Goal: Information Seeking & Learning: Learn about a topic

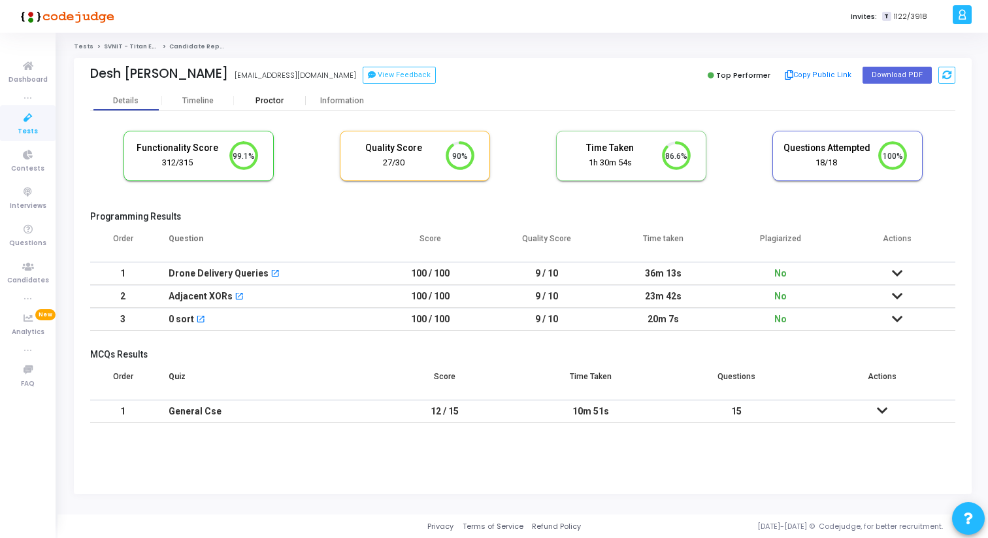
click at [280, 97] on div "Proctor" at bounding box center [270, 101] width 72 height 10
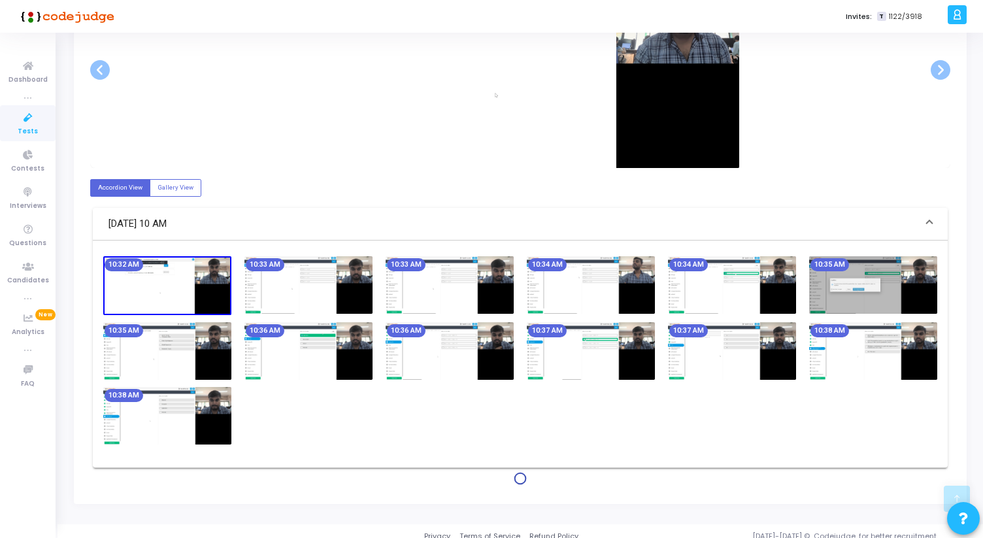
scroll to position [328, 0]
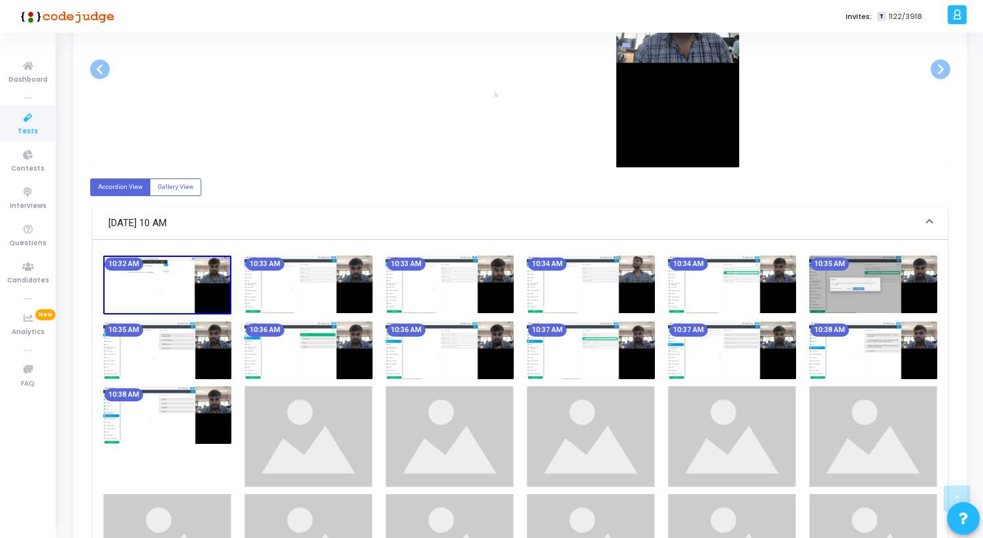
click at [433, 281] on img at bounding box center [449, 283] width 128 height 57
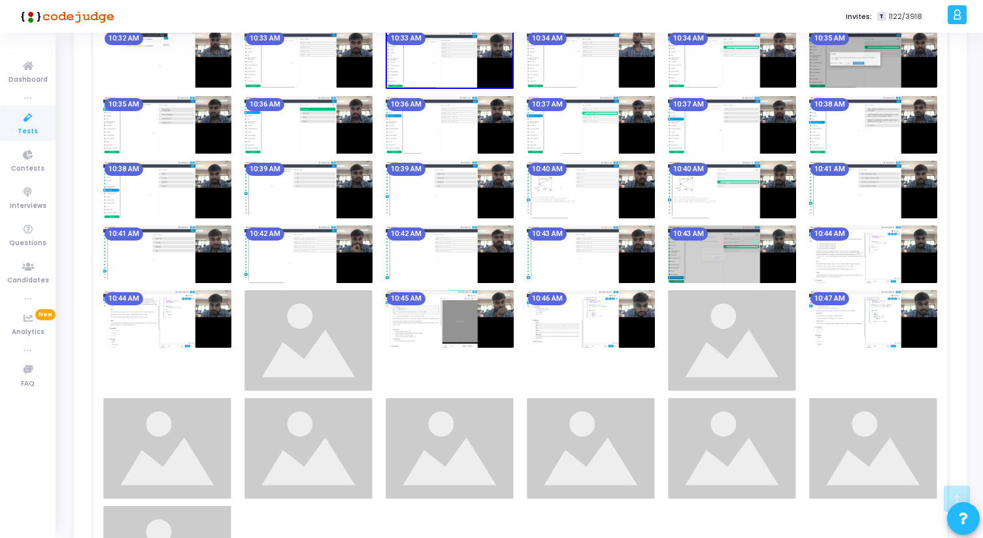
scroll to position [554, 0]
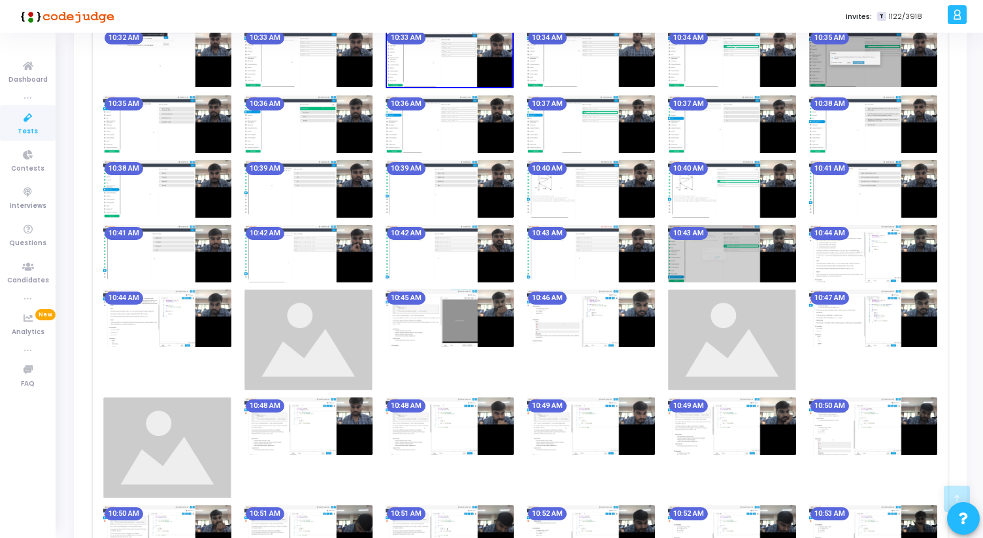
click at [589, 354] on div "10:46 AM" at bounding box center [590, 339] width 141 height 101
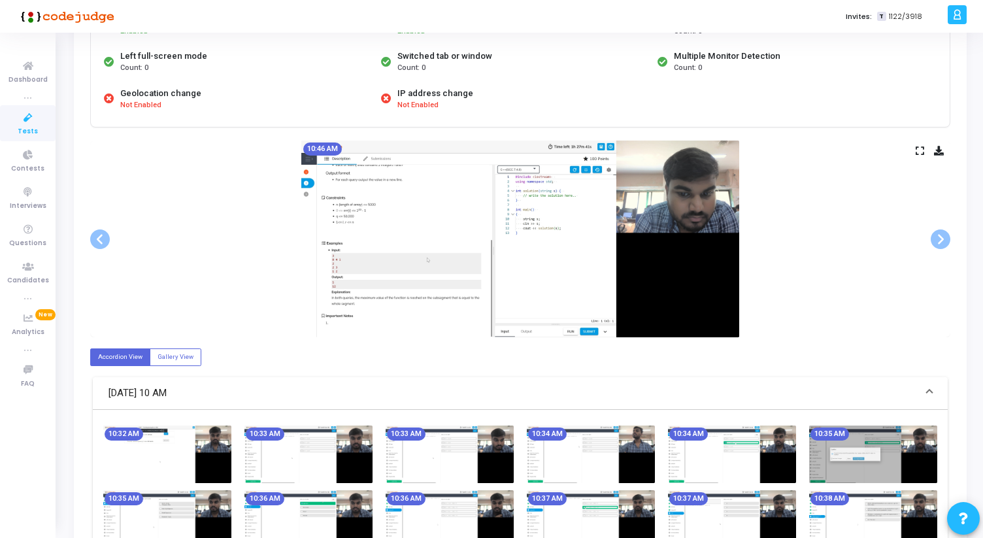
scroll to position [0, 0]
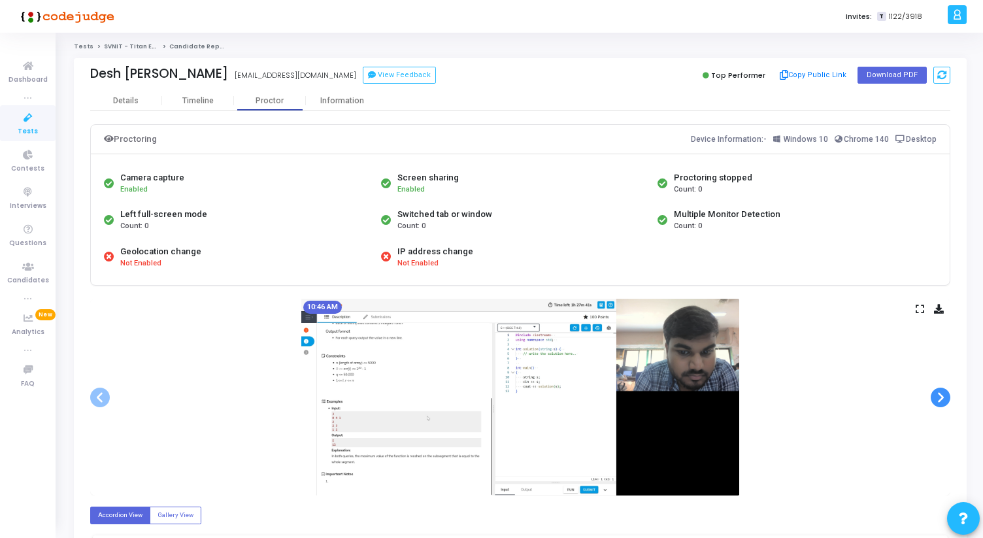
click at [946, 394] on span at bounding box center [940, 397] width 20 height 20
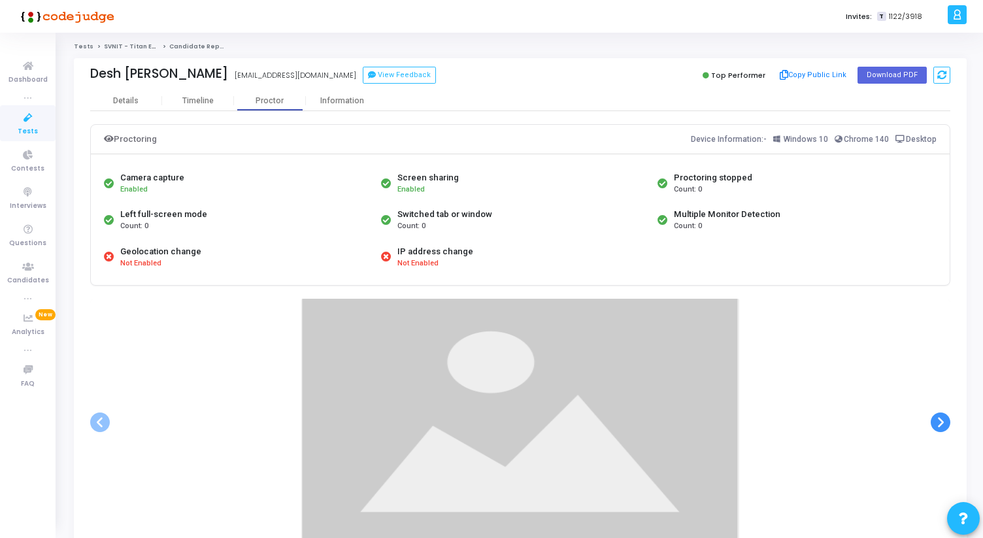
click at [946, 394] on div at bounding box center [520, 422] width 860 height 246
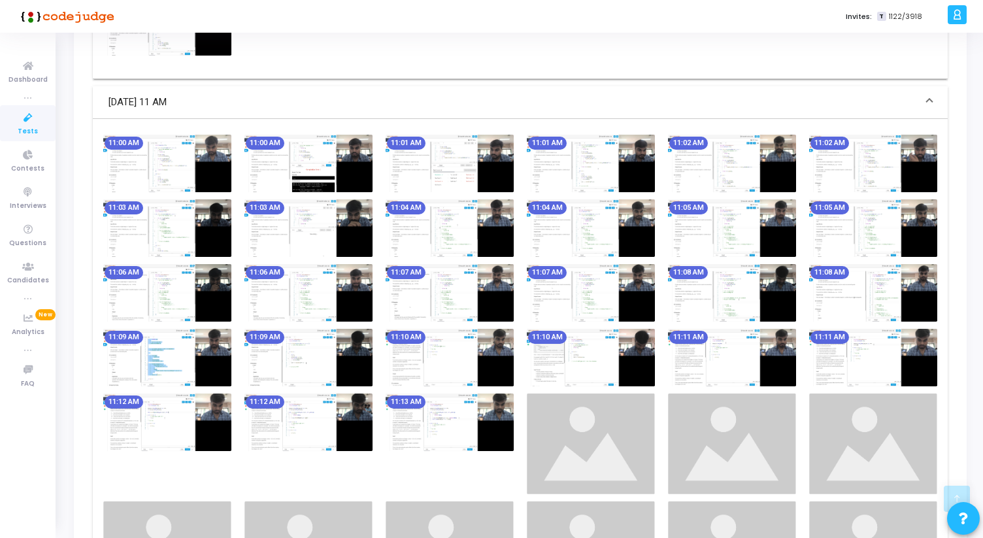
scroll to position [1147, 0]
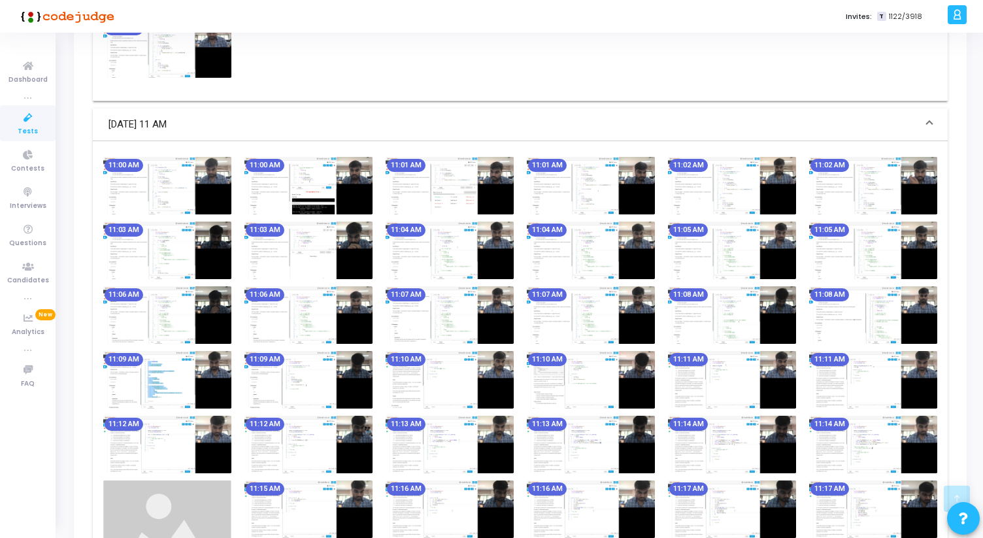
click at [591, 260] on img at bounding box center [591, 249] width 128 height 57
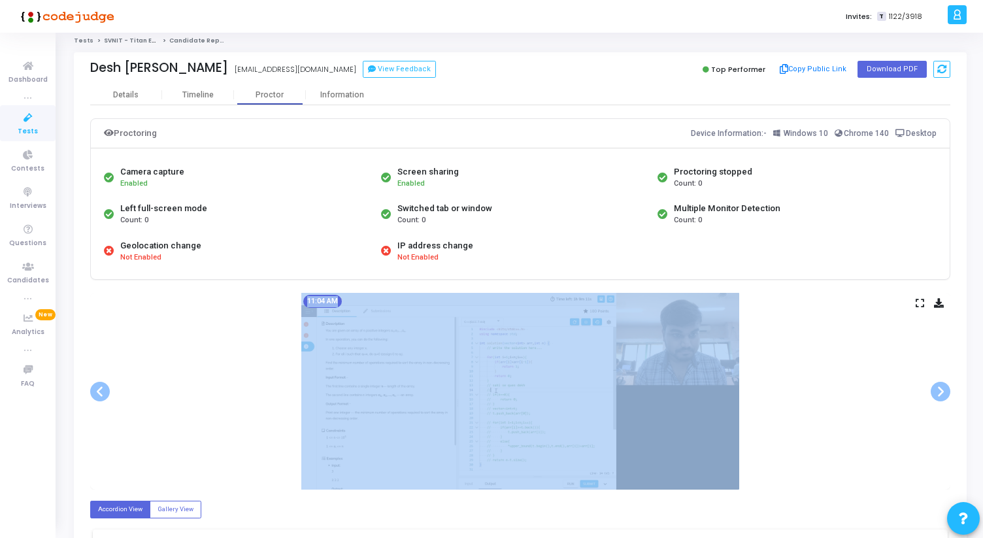
scroll to position [8, 0]
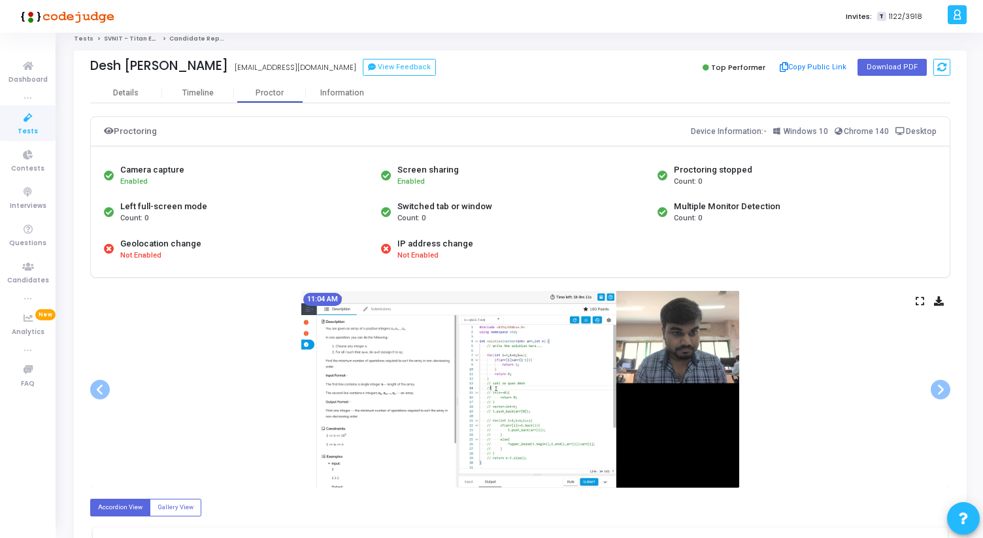
click at [591, 260] on div "IP address change Not Enabled" at bounding box center [516, 249] width 277 height 37
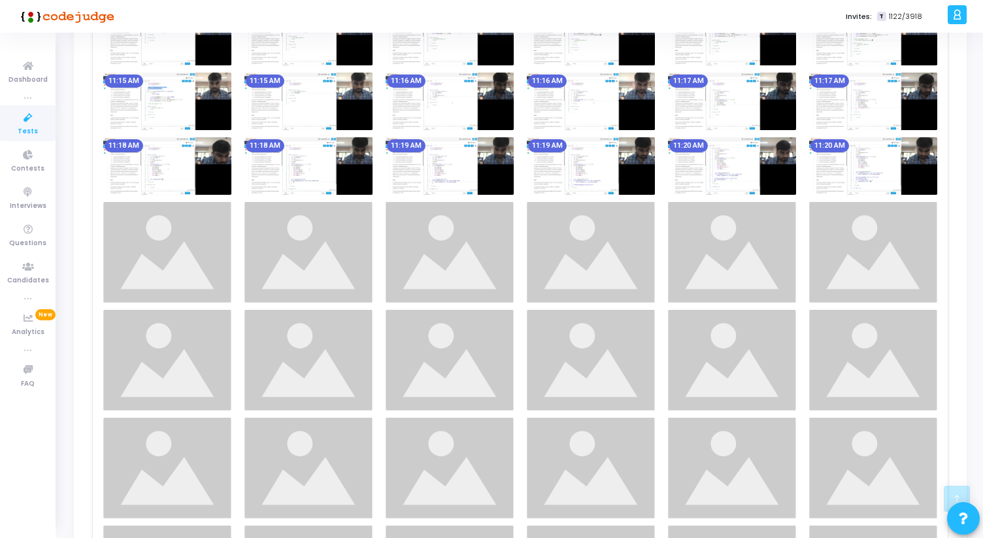
scroll to position [1555, 0]
click at [736, 152] on img at bounding box center [732, 165] width 128 height 57
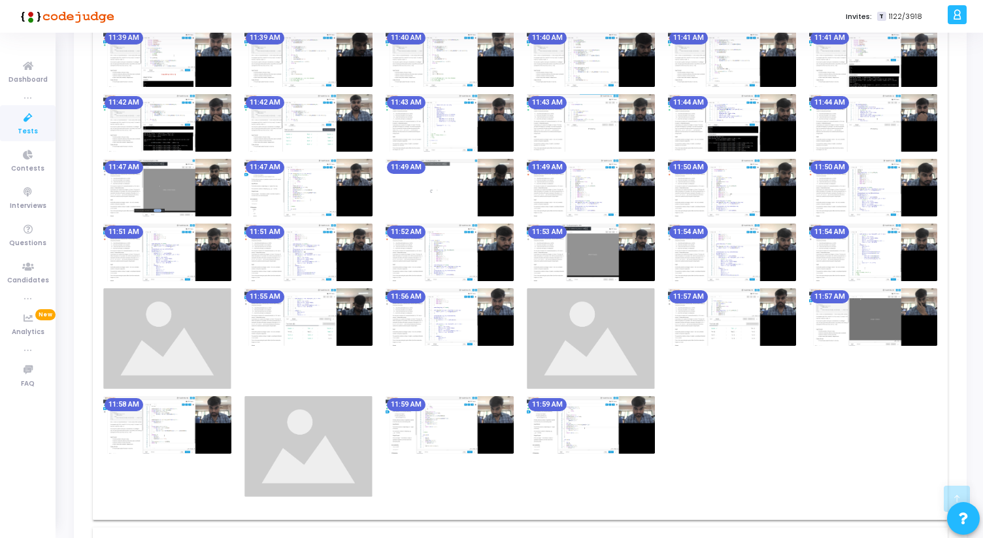
scroll to position [2104, 0]
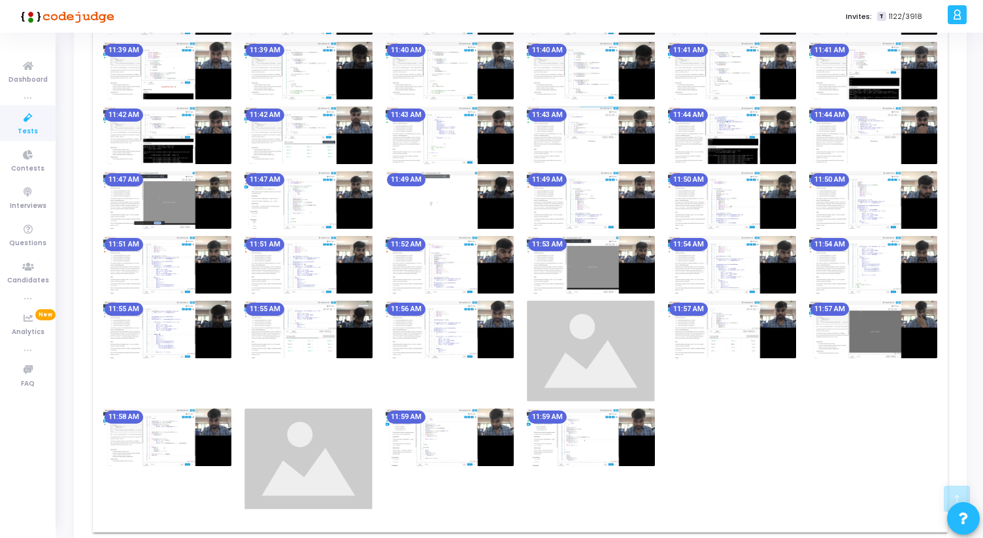
click at [464, 258] on img at bounding box center [449, 264] width 128 height 57
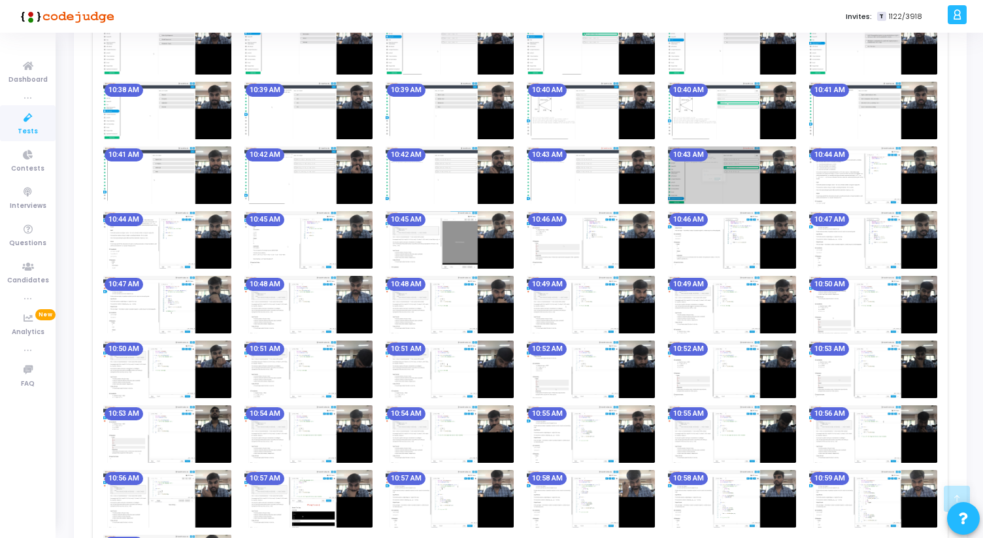
scroll to position [623, 0]
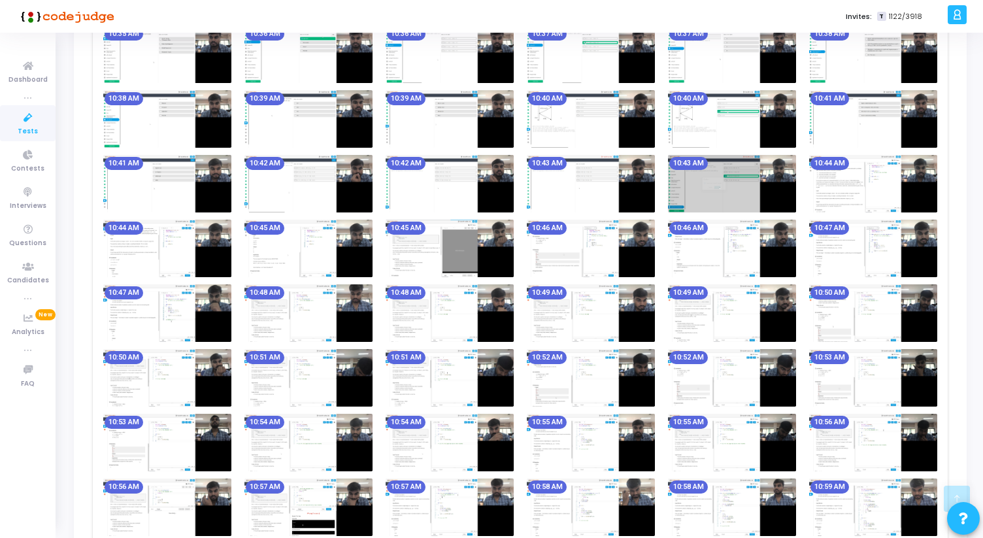
click at [453, 247] on img at bounding box center [449, 248] width 128 height 57
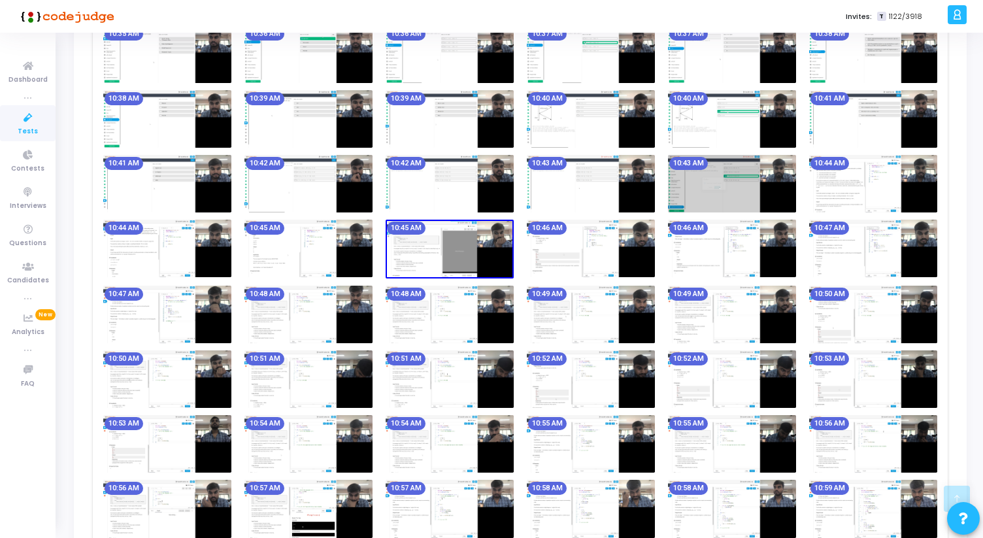
click at [309, 246] on img at bounding box center [308, 248] width 128 height 57
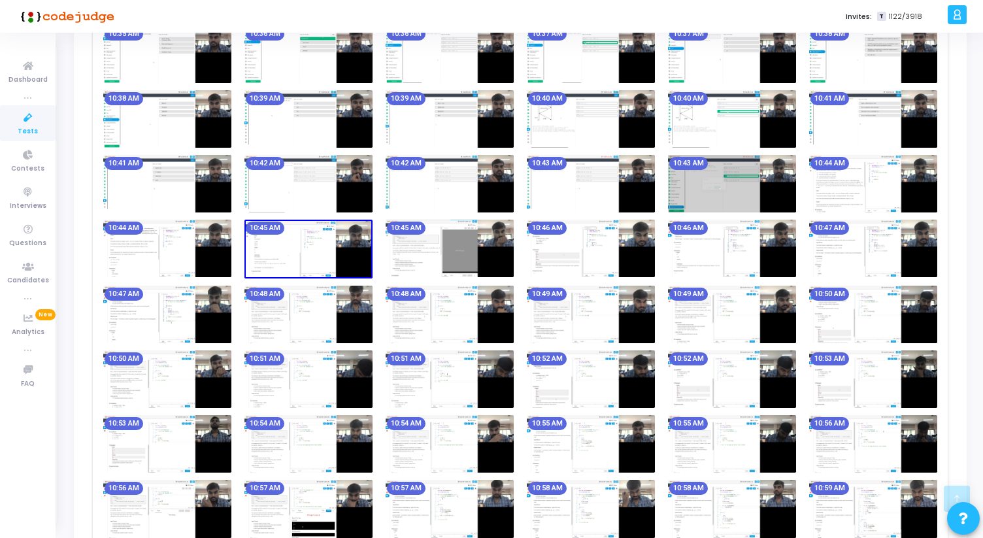
click at [197, 244] on img at bounding box center [167, 248] width 128 height 57
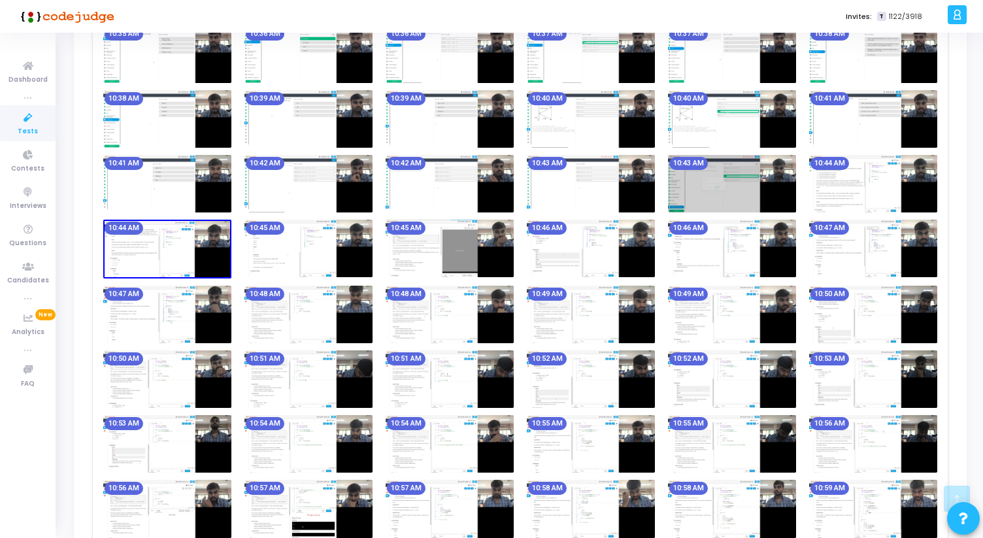
click at [847, 177] on img at bounding box center [873, 183] width 128 height 57
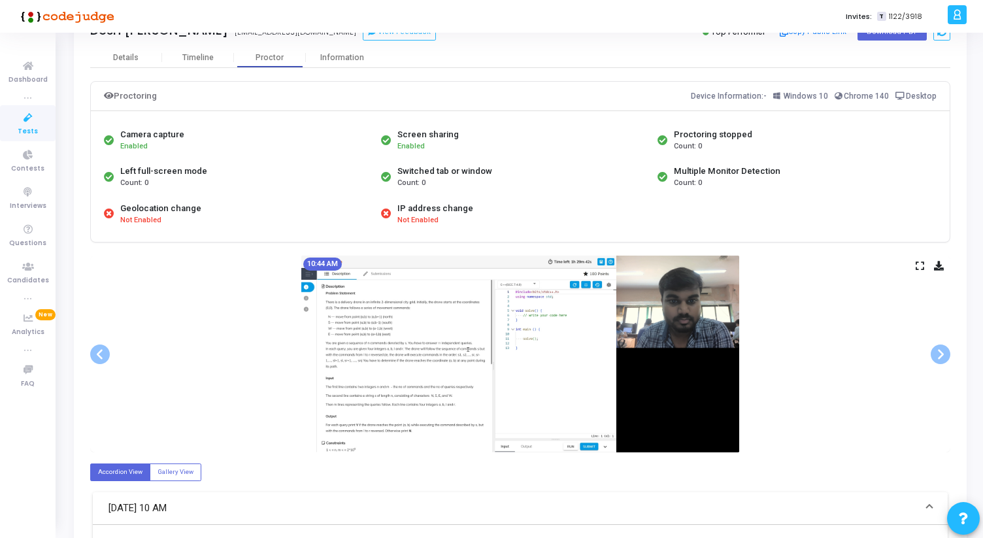
scroll to position [59, 0]
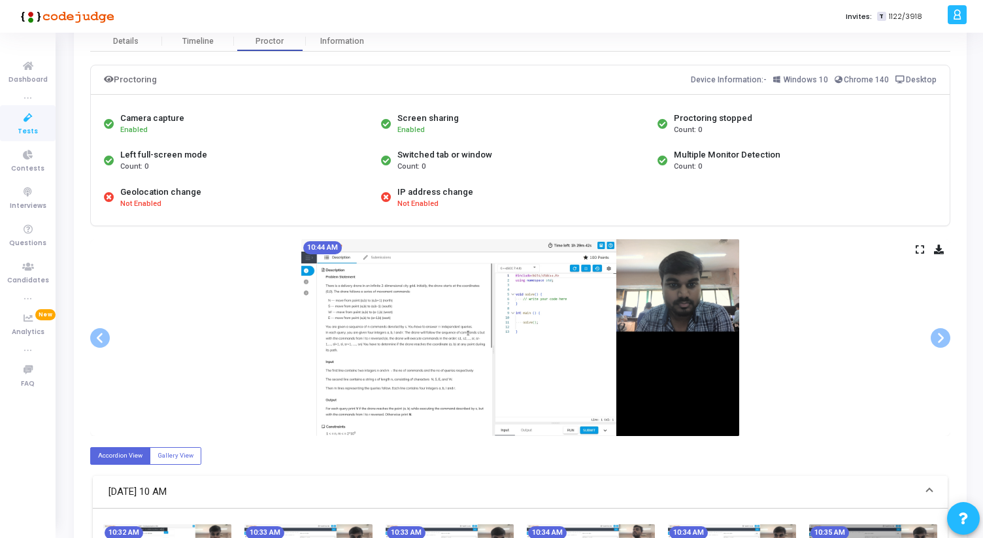
click at [917, 246] on icon at bounding box center [919, 249] width 8 height 7
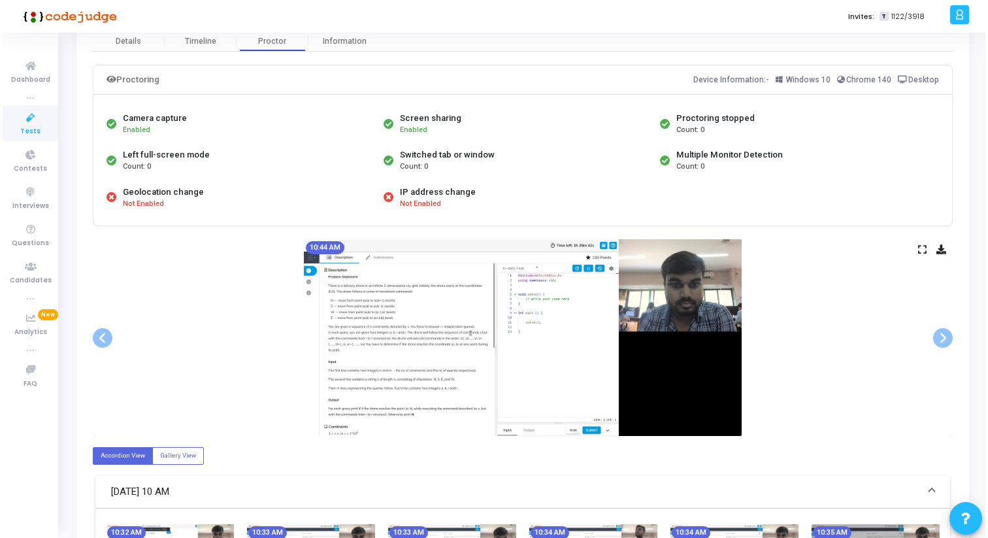
scroll to position [0, 0]
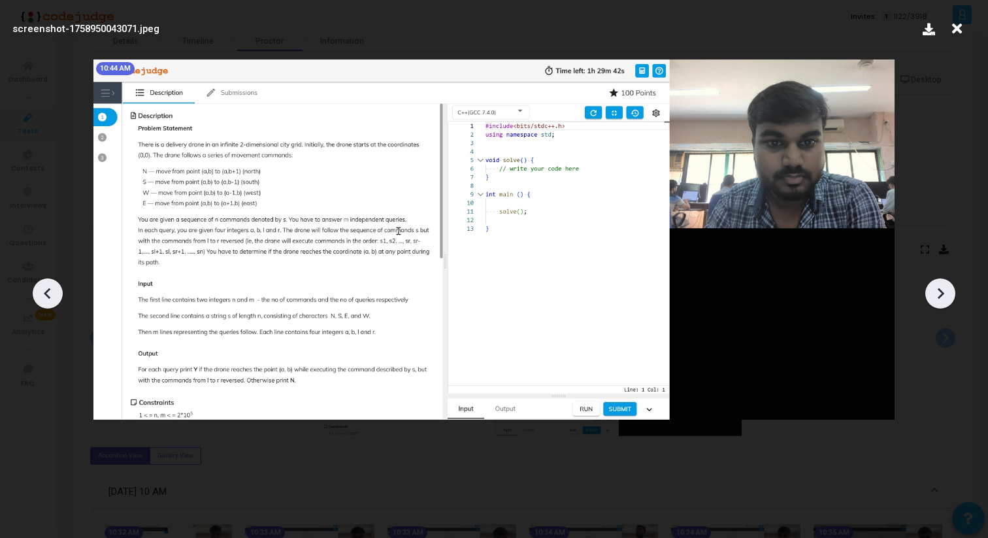
click at [943, 297] on icon at bounding box center [940, 294] width 20 height 20
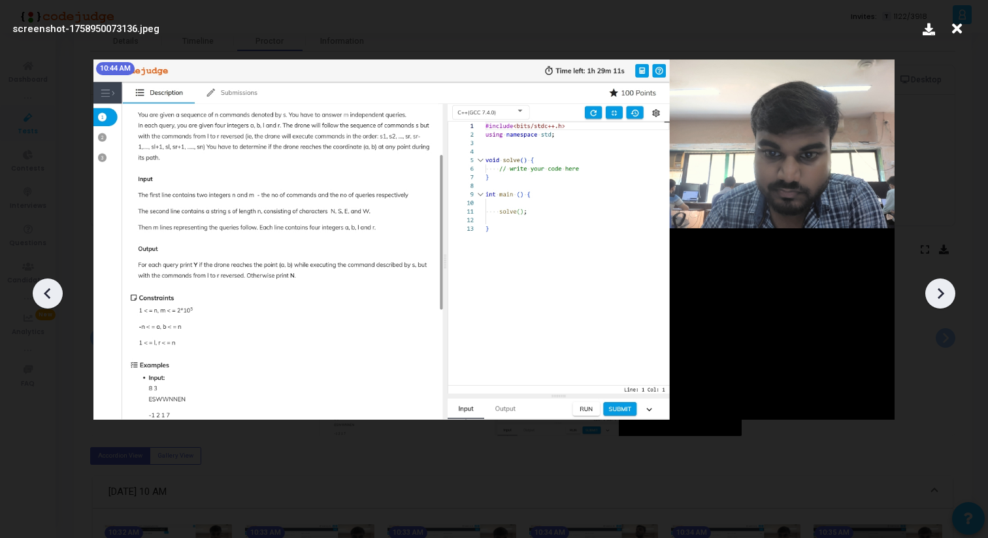
click at [943, 297] on icon at bounding box center [940, 294] width 20 height 20
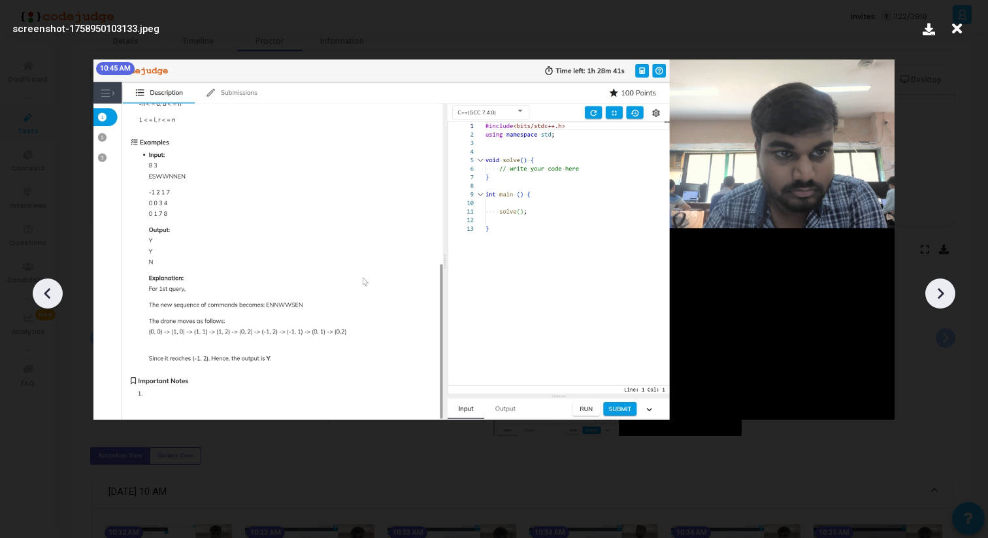
click at [943, 297] on icon at bounding box center [940, 294] width 20 height 20
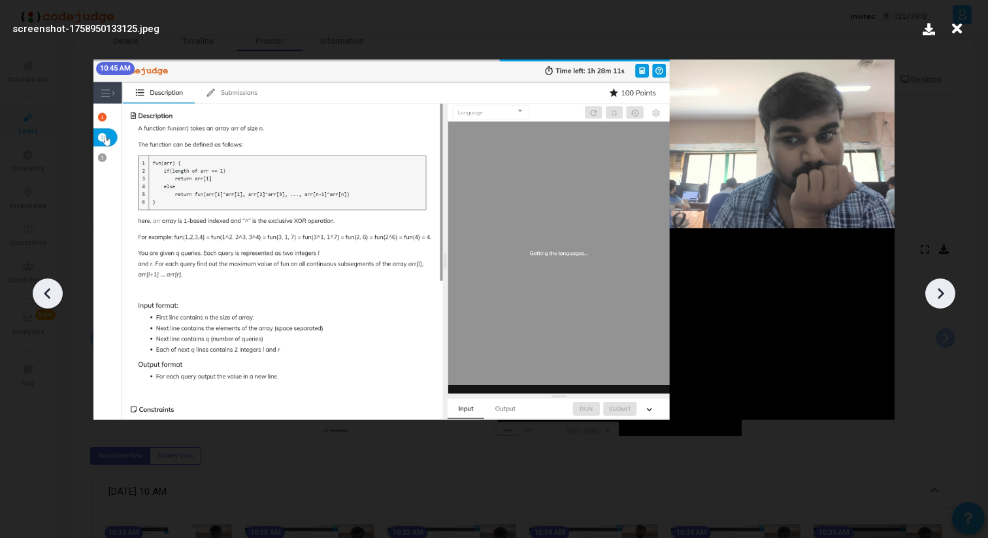
click at [943, 297] on icon at bounding box center [940, 294] width 20 height 20
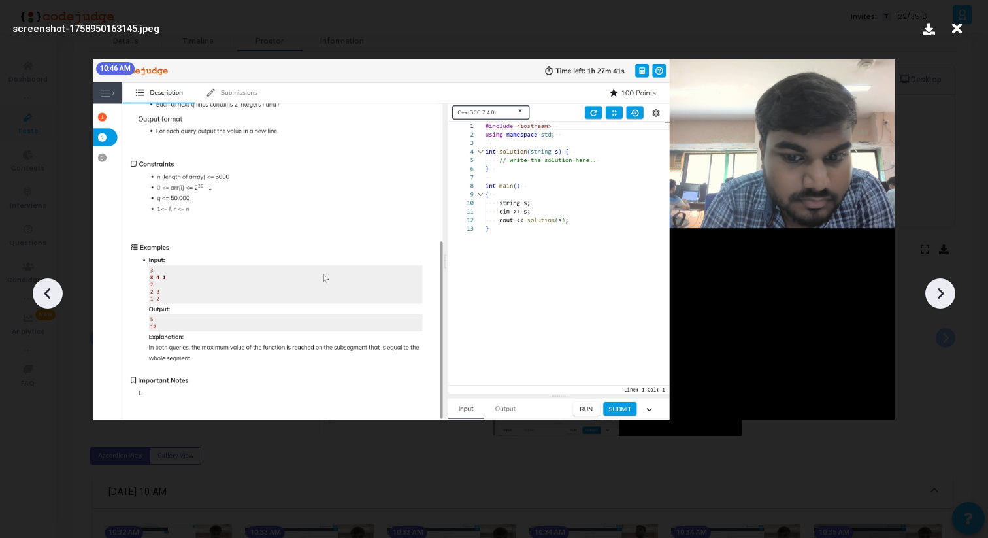
click at [943, 297] on icon at bounding box center [940, 294] width 20 height 20
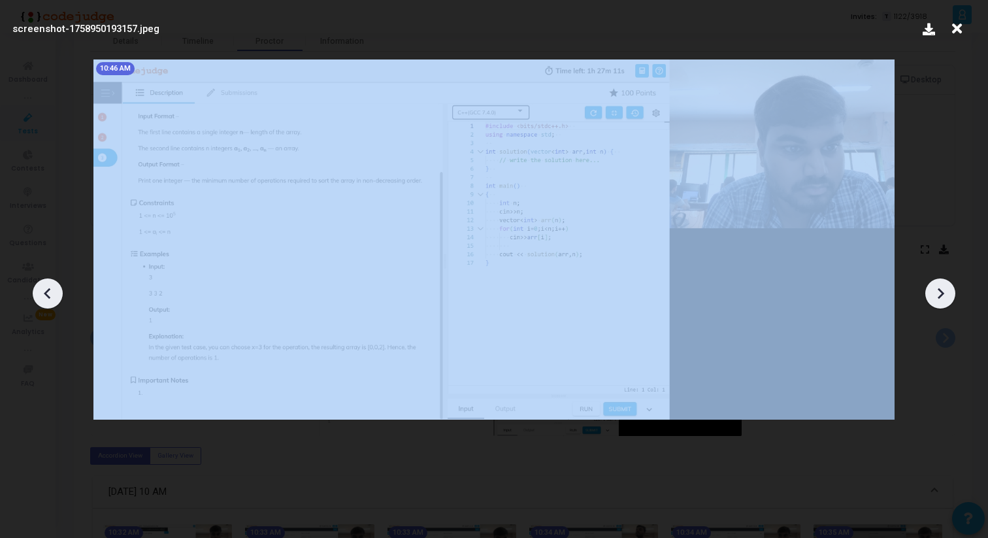
click at [943, 297] on icon at bounding box center [940, 294] width 20 height 20
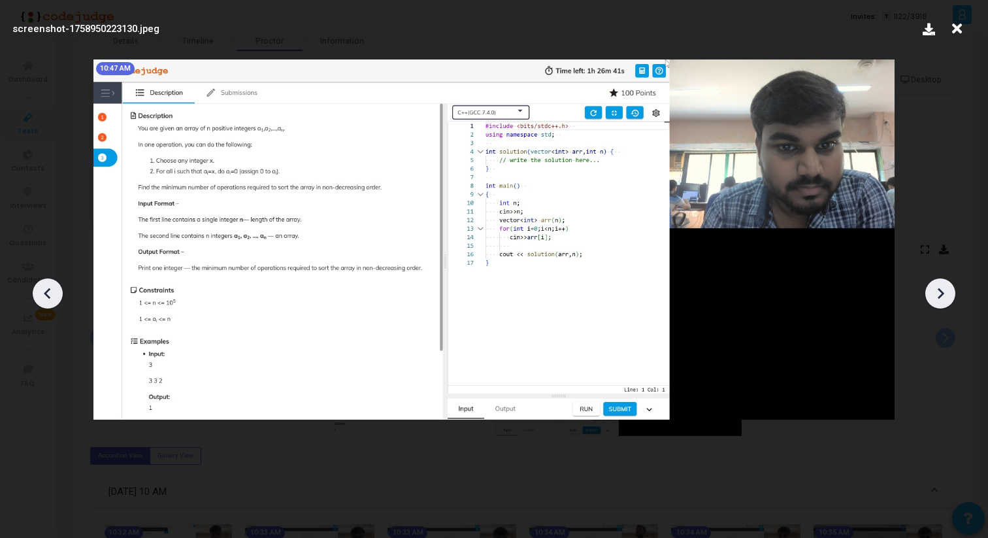
click at [943, 297] on icon at bounding box center [940, 294] width 20 height 20
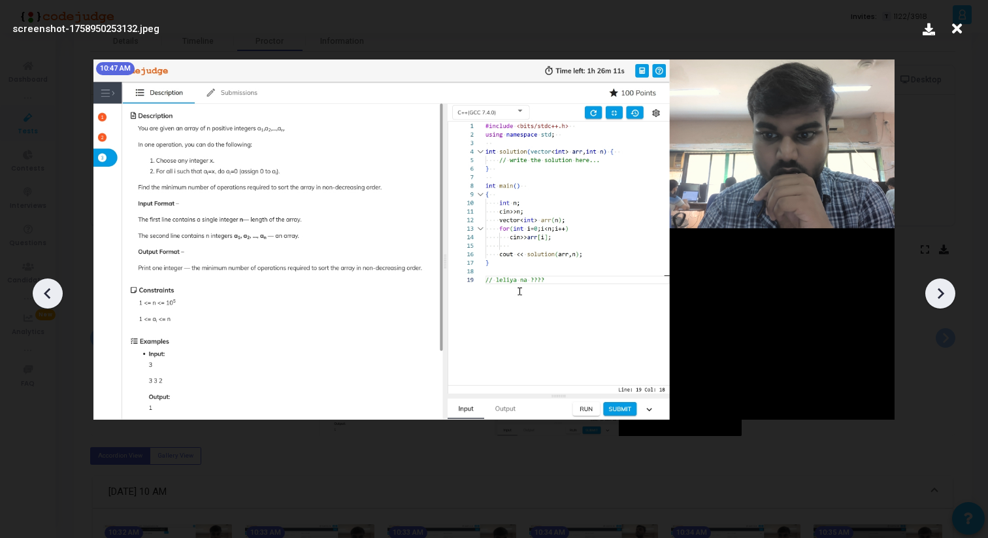
click at [943, 297] on icon at bounding box center [940, 294] width 20 height 20
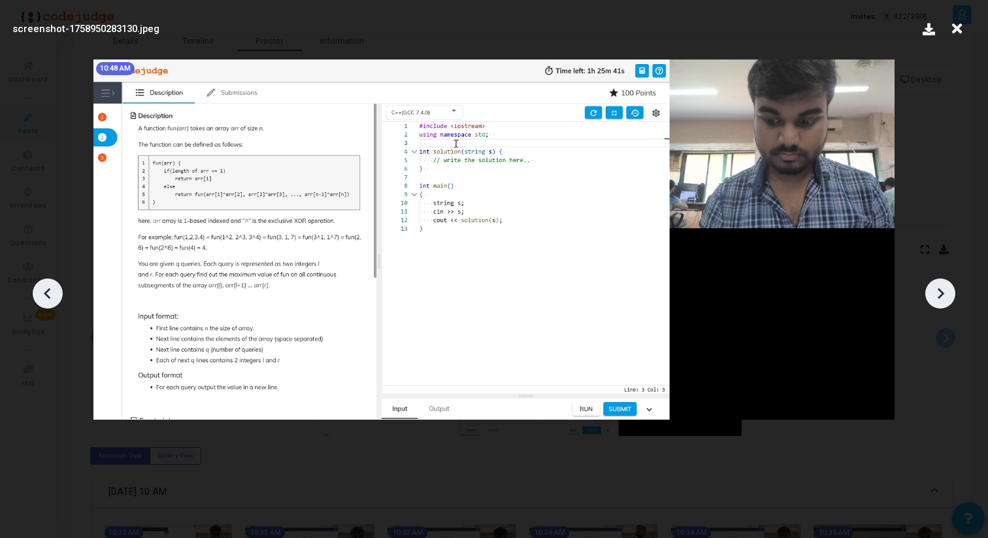
click at [943, 297] on icon at bounding box center [940, 294] width 20 height 20
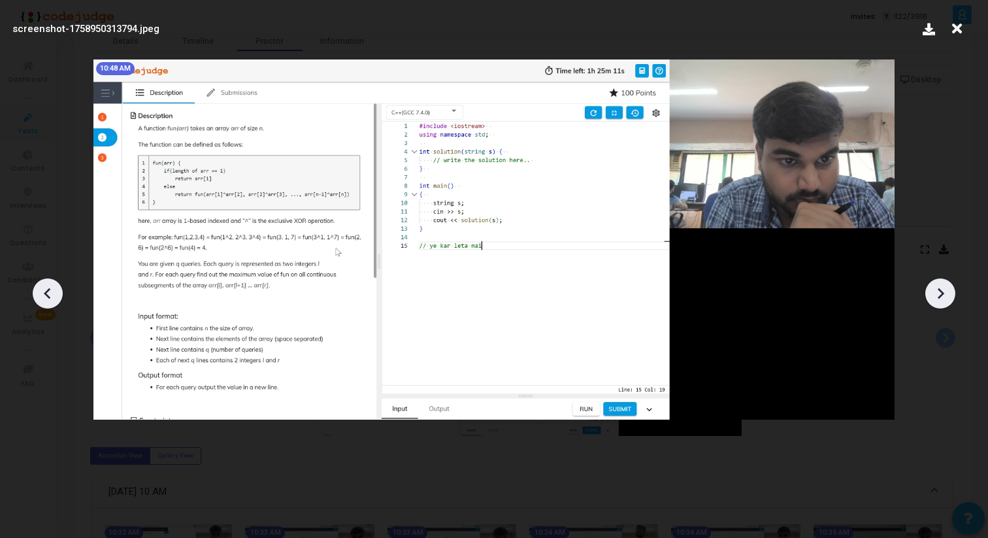
click at [943, 297] on icon at bounding box center [940, 294] width 20 height 20
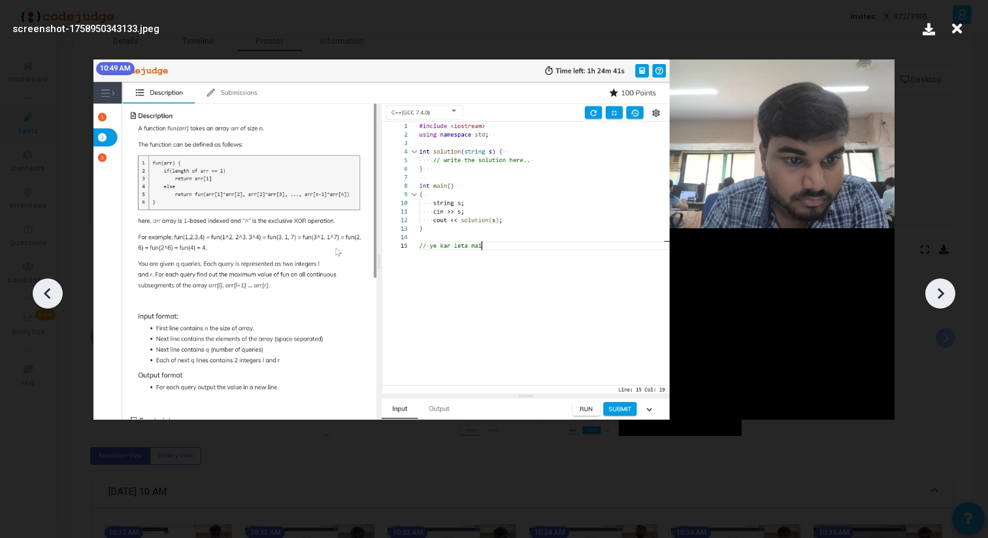
click at [943, 297] on icon at bounding box center [940, 294] width 20 height 20
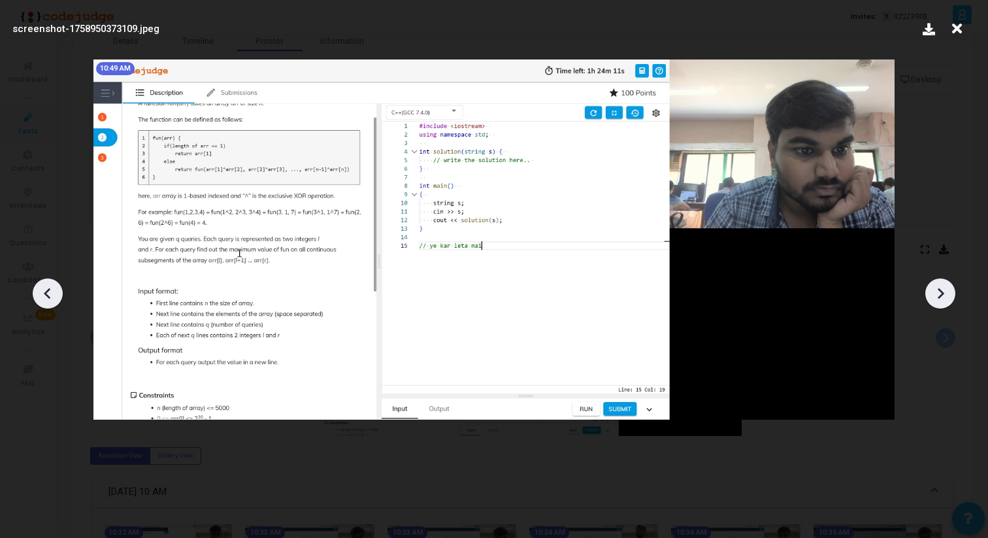
click at [943, 297] on icon at bounding box center [940, 294] width 20 height 20
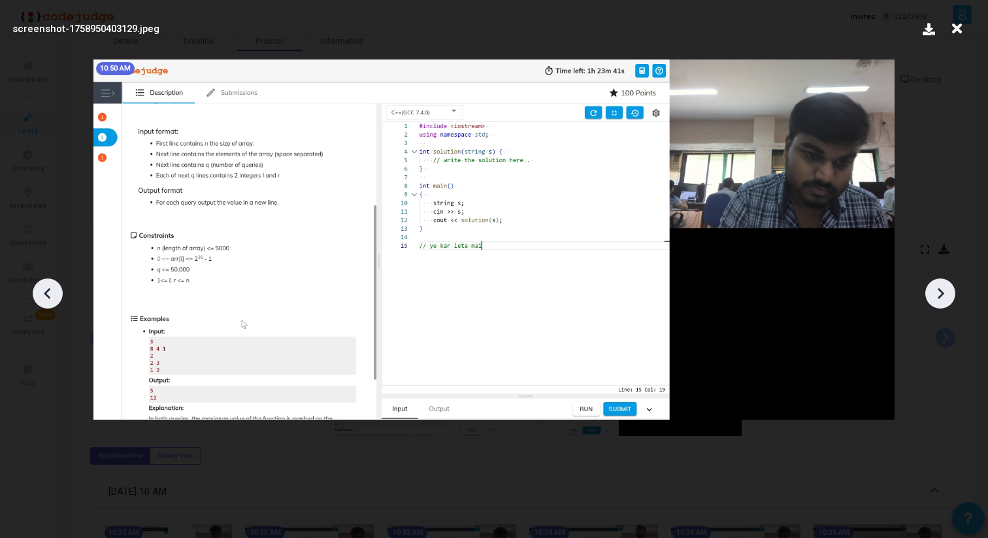
click at [943, 297] on icon at bounding box center [940, 294] width 20 height 20
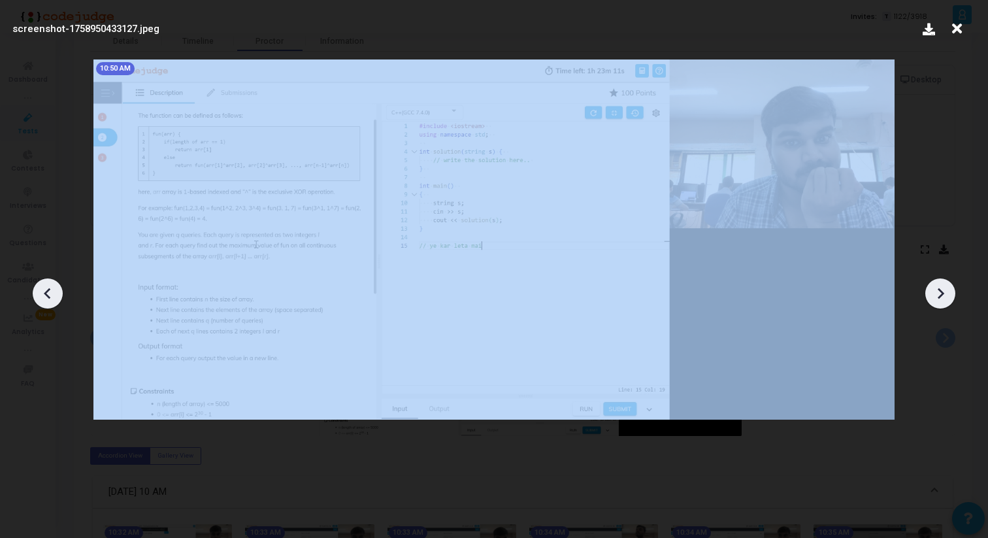
click at [943, 297] on icon at bounding box center [940, 294] width 20 height 20
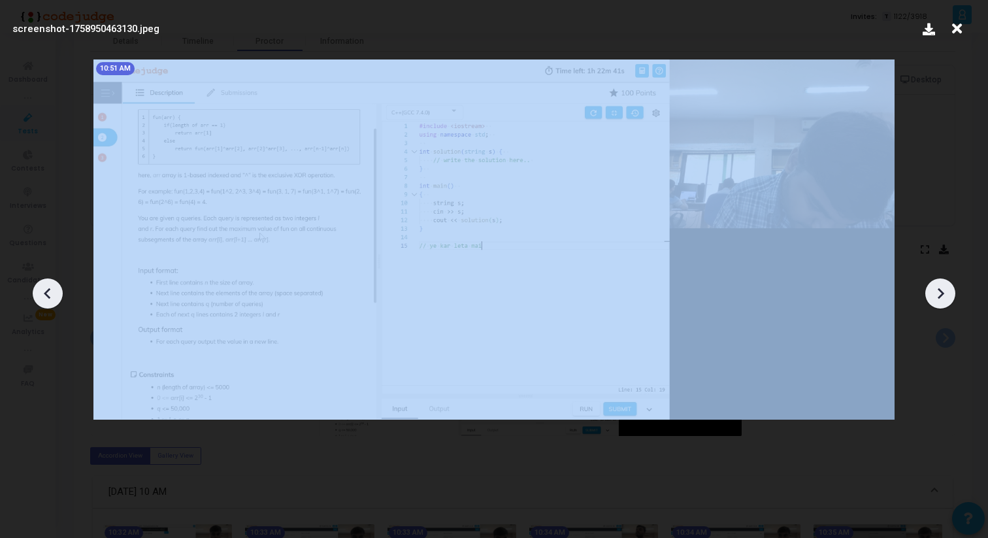
click at [943, 297] on icon at bounding box center [940, 294] width 20 height 20
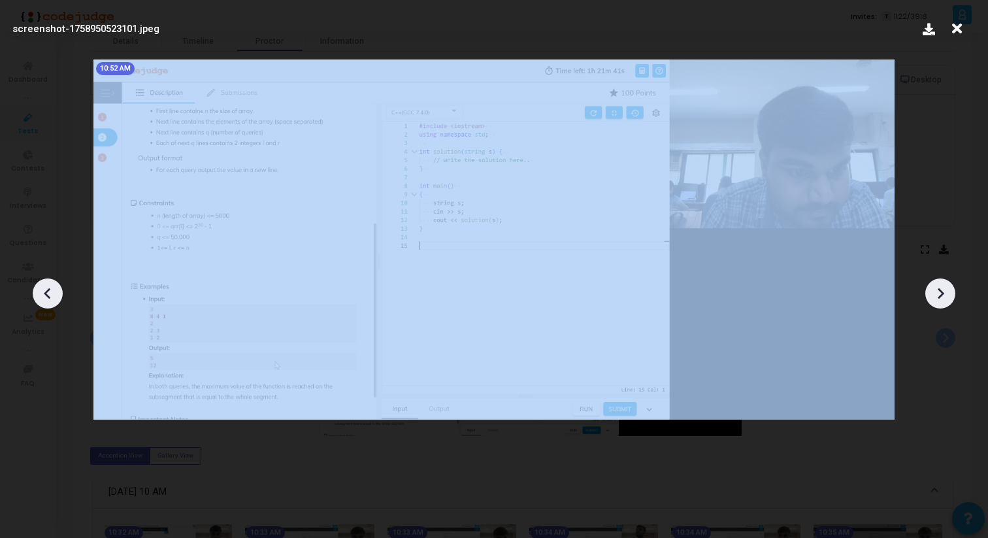
click at [943, 297] on icon at bounding box center [940, 294] width 20 height 20
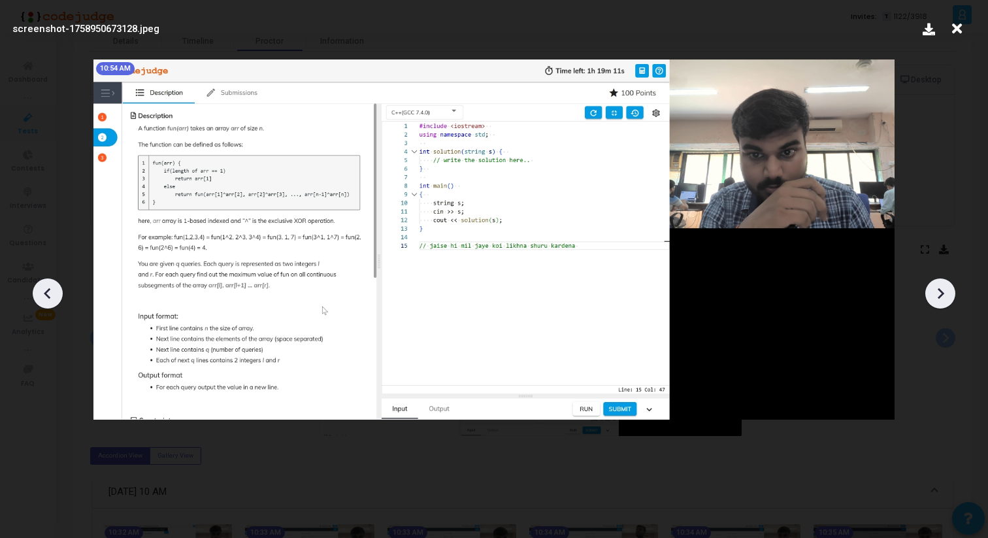
click at [943, 297] on icon at bounding box center [940, 294] width 20 height 20
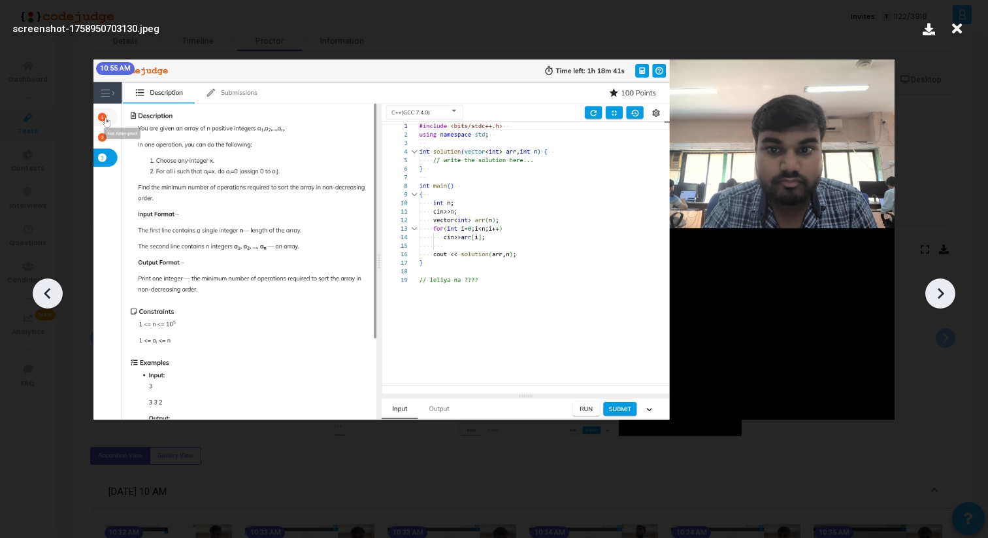
click at [943, 297] on icon at bounding box center [940, 294] width 20 height 20
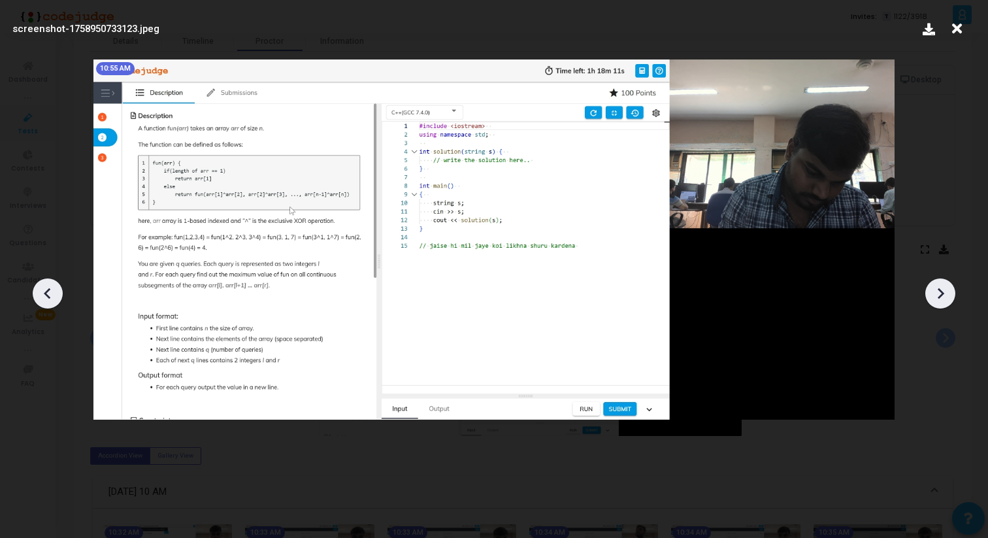
click at [943, 297] on icon at bounding box center [940, 294] width 20 height 20
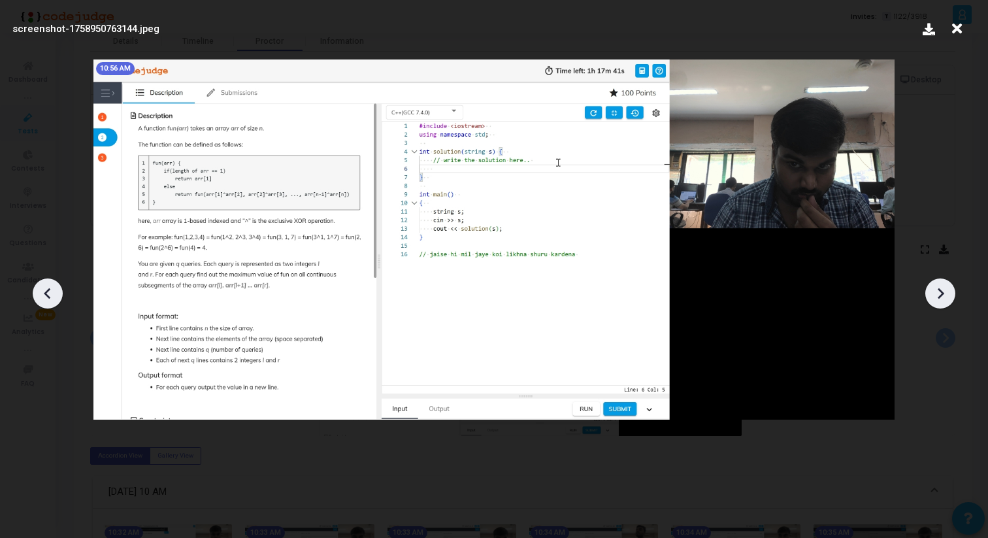
click at [943, 297] on icon at bounding box center [940, 294] width 20 height 20
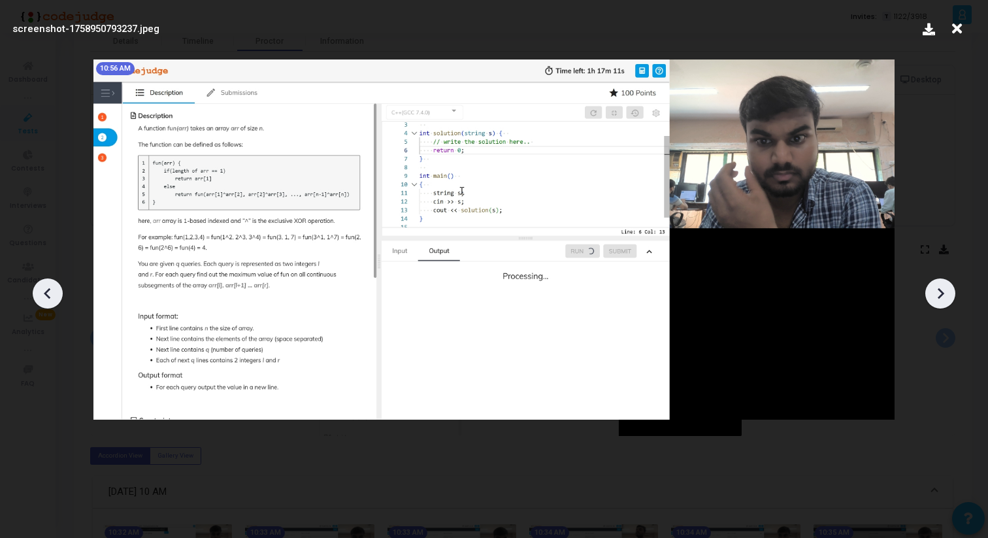
click at [943, 297] on icon at bounding box center [940, 294] width 20 height 20
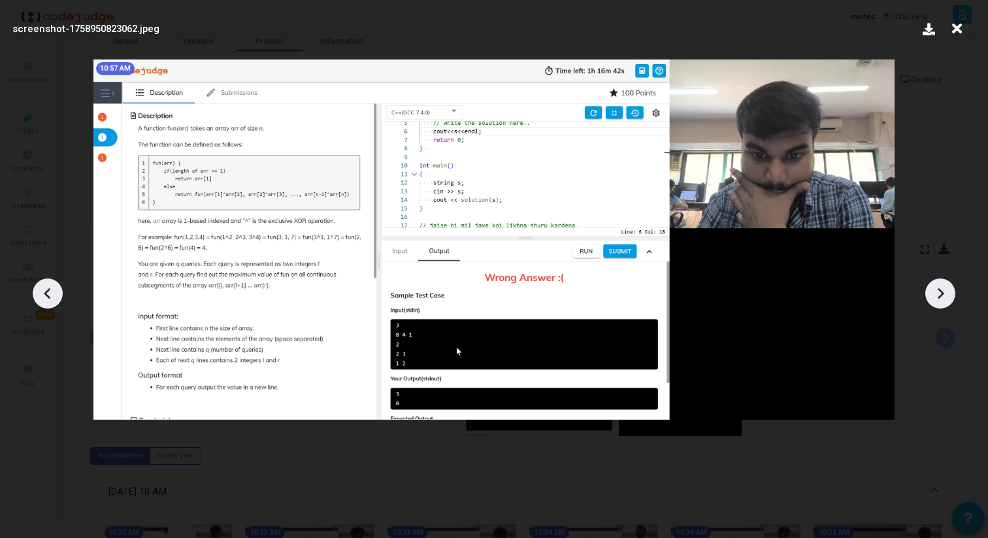
click at [943, 297] on icon at bounding box center [940, 294] width 20 height 20
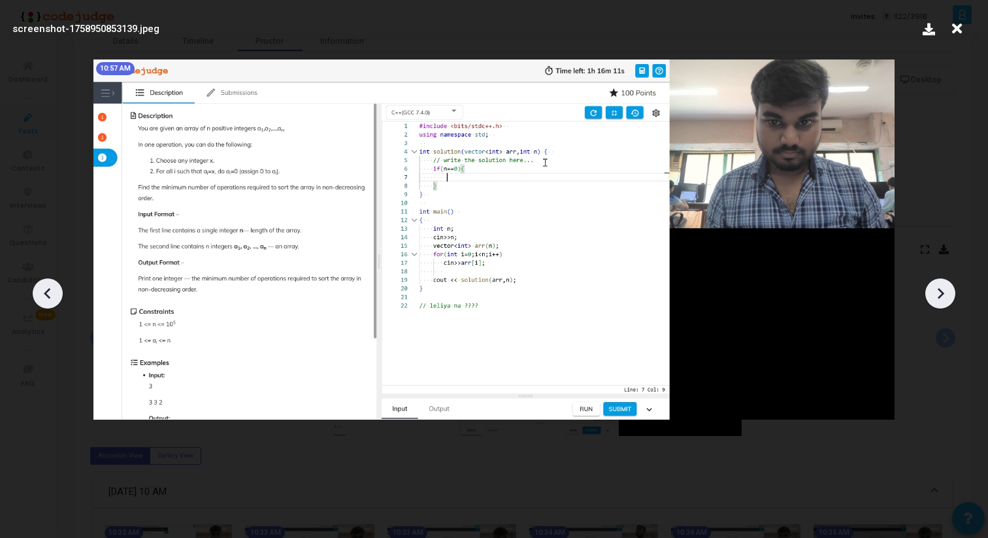
click at [53, 293] on icon at bounding box center [48, 294] width 20 height 20
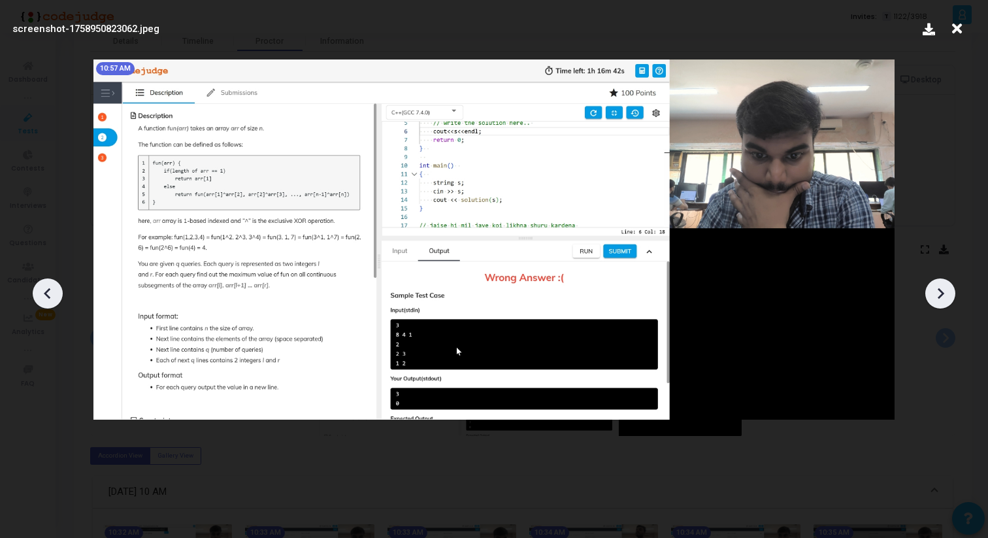
click at [53, 293] on icon at bounding box center [48, 294] width 20 height 20
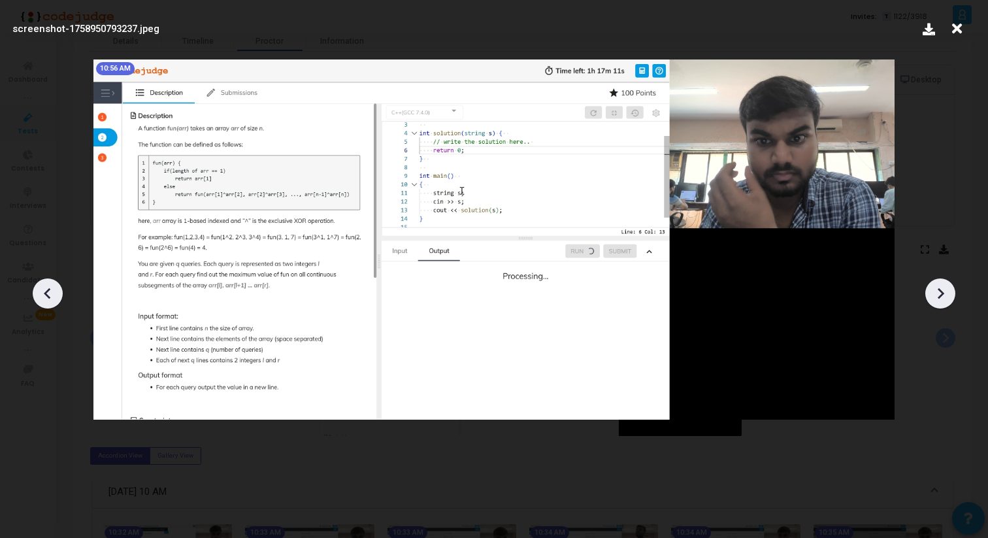
click at [53, 293] on icon at bounding box center [48, 294] width 20 height 20
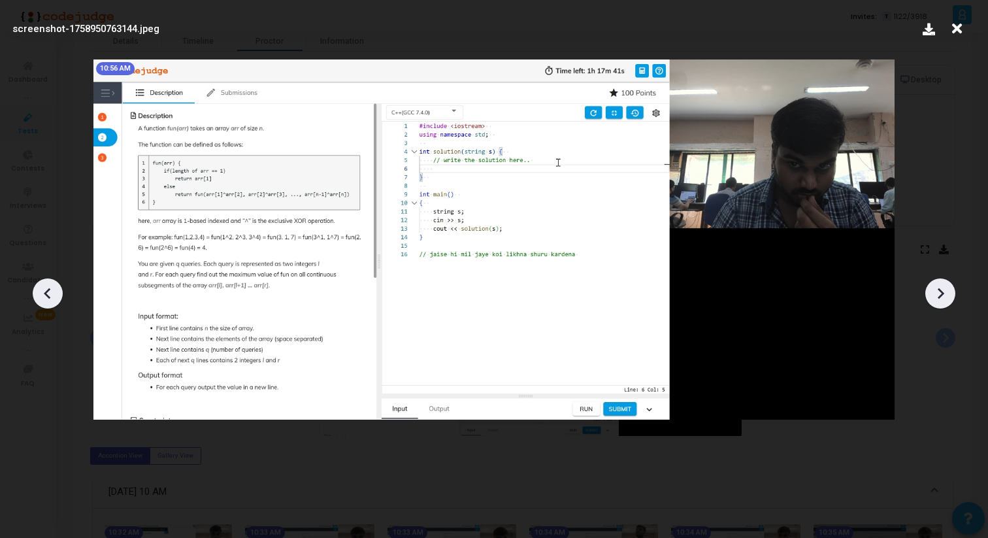
click at [45, 299] on icon at bounding box center [48, 294] width 20 height 20
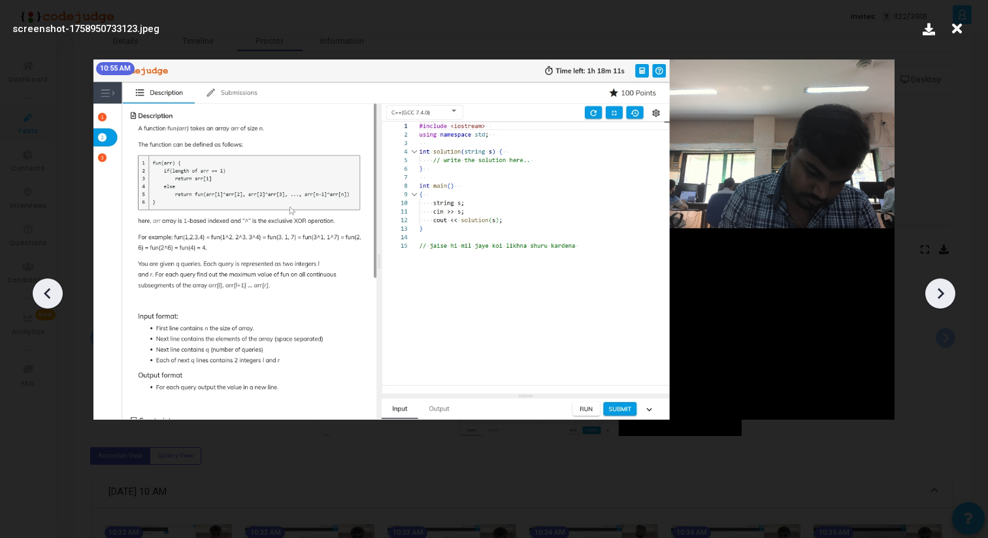
click at [45, 299] on icon at bounding box center [48, 294] width 20 height 20
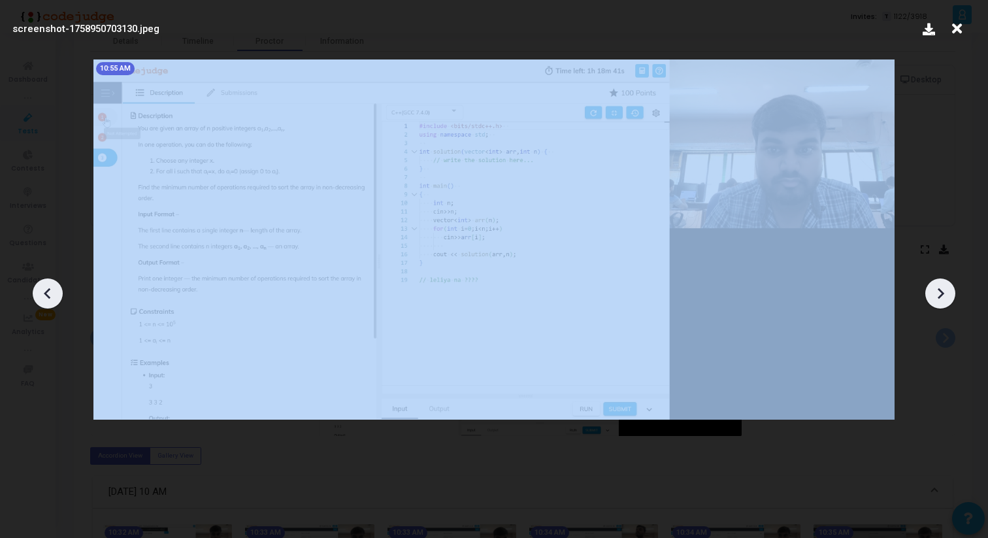
click at [45, 299] on icon at bounding box center [48, 294] width 20 height 20
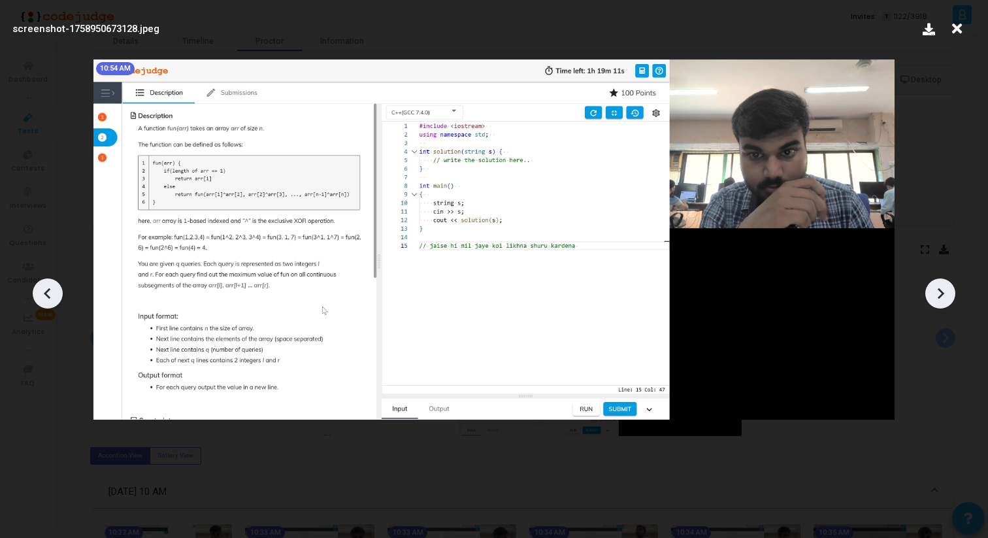
click at [45, 300] on icon at bounding box center [48, 294] width 20 height 20
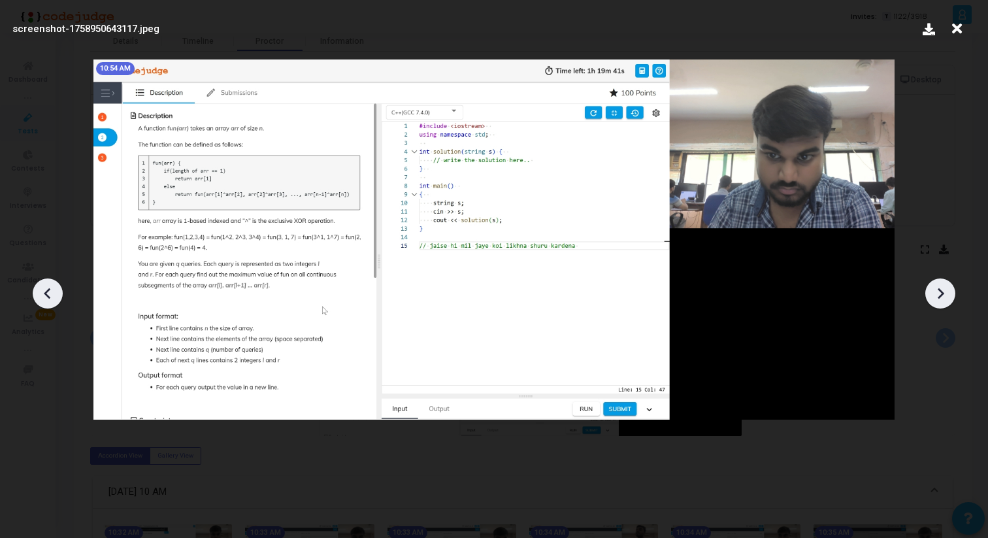
click at [45, 300] on icon at bounding box center [48, 294] width 20 height 20
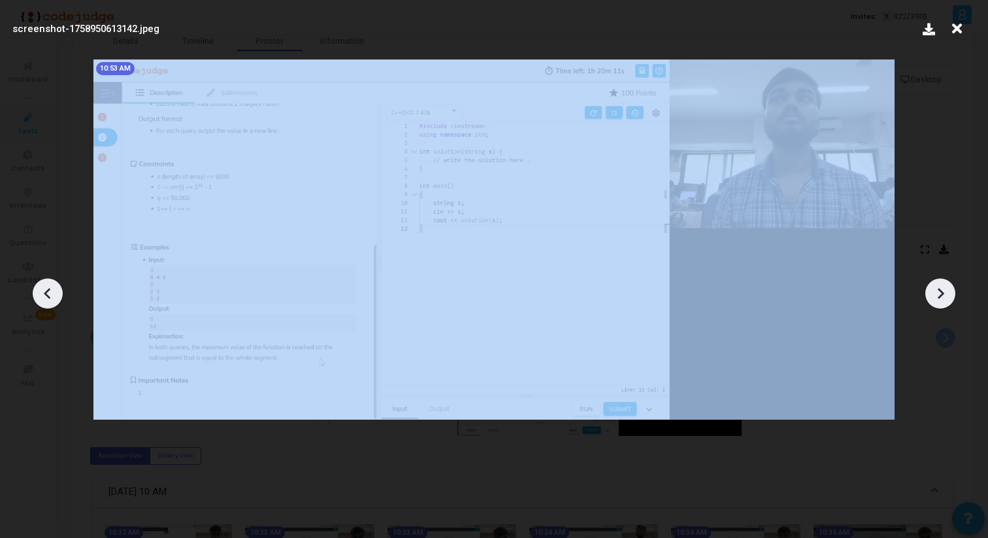
click at [45, 300] on icon at bounding box center [48, 294] width 20 height 20
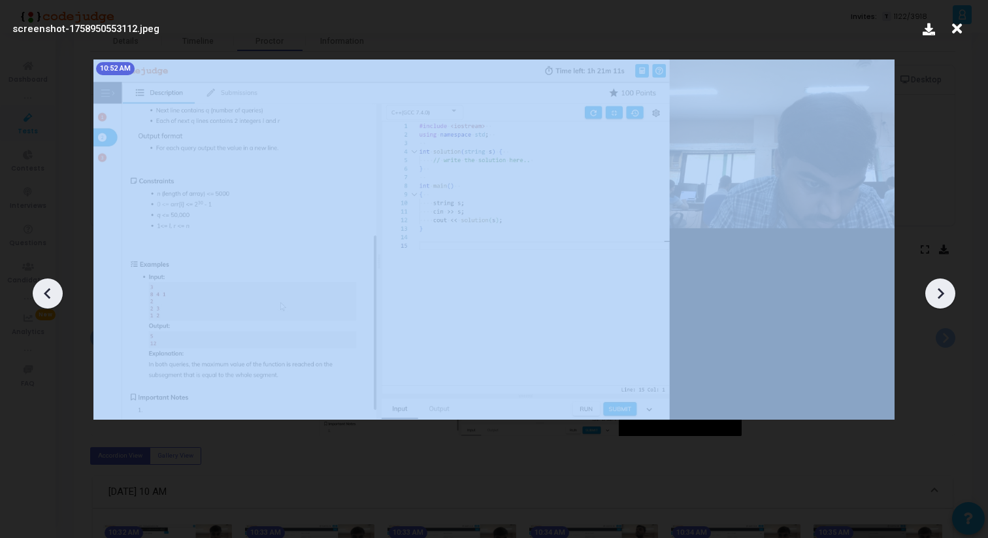
click at [45, 300] on icon at bounding box center [48, 294] width 20 height 20
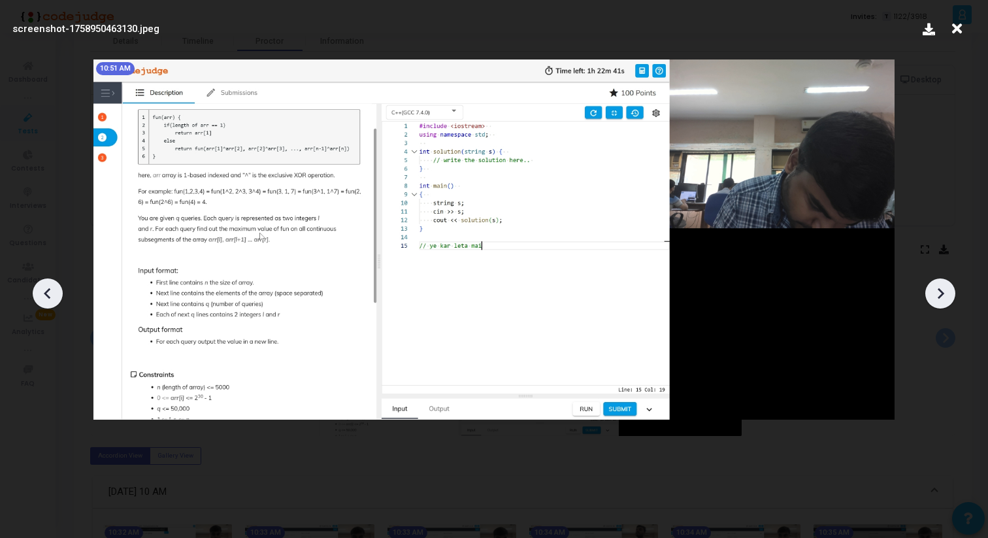
click at [935, 287] on icon at bounding box center [940, 294] width 20 height 20
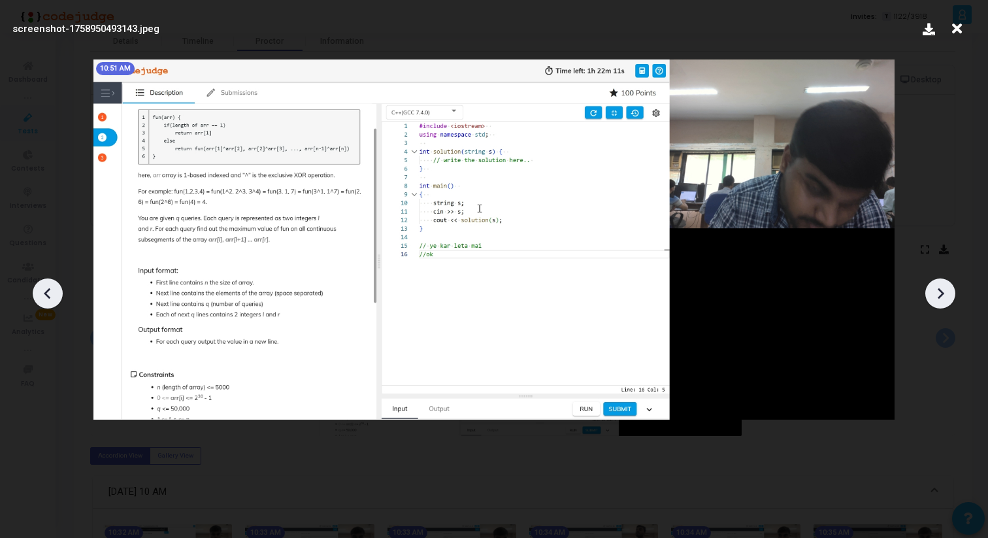
click at [935, 287] on icon at bounding box center [940, 294] width 20 height 20
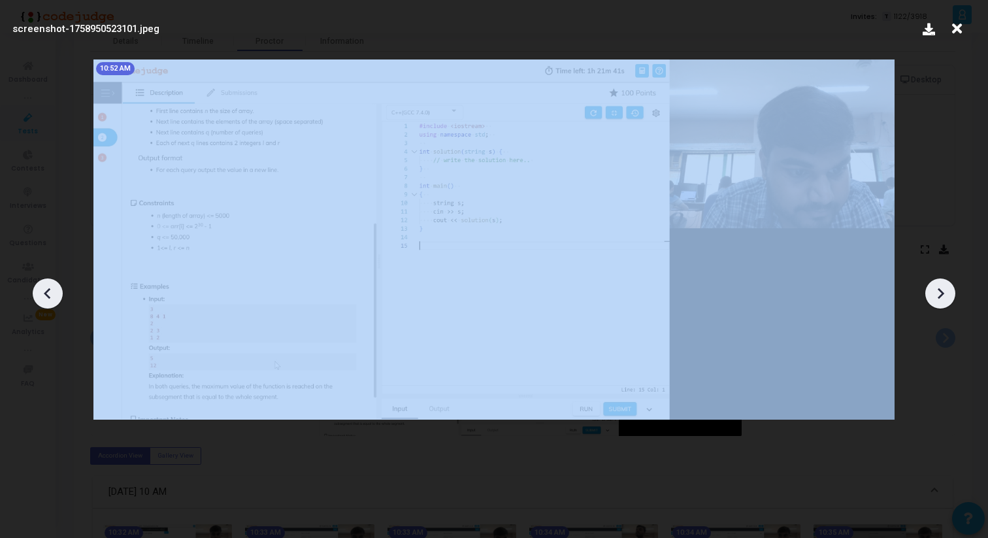
click at [935, 287] on icon at bounding box center [940, 294] width 20 height 20
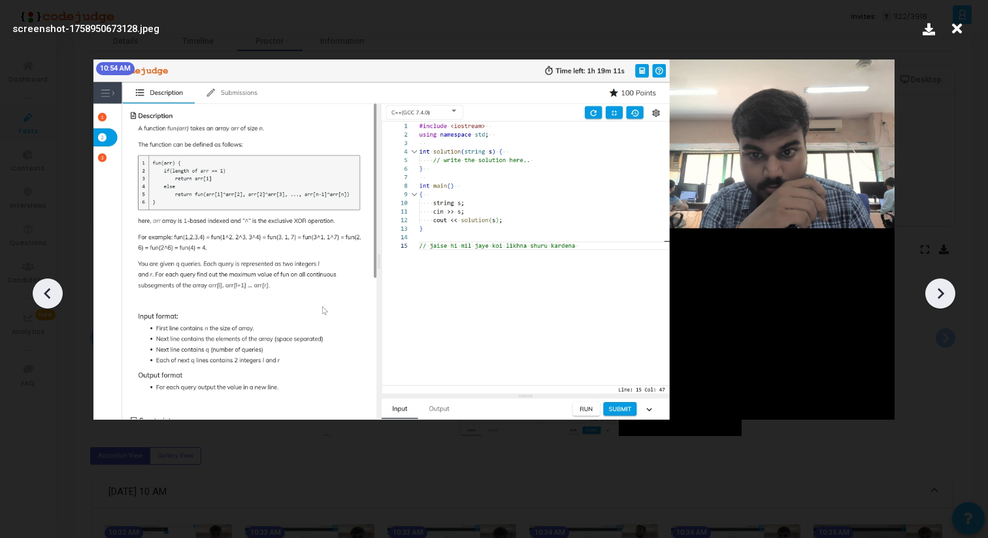
click at [935, 287] on icon at bounding box center [940, 294] width 20 height 20
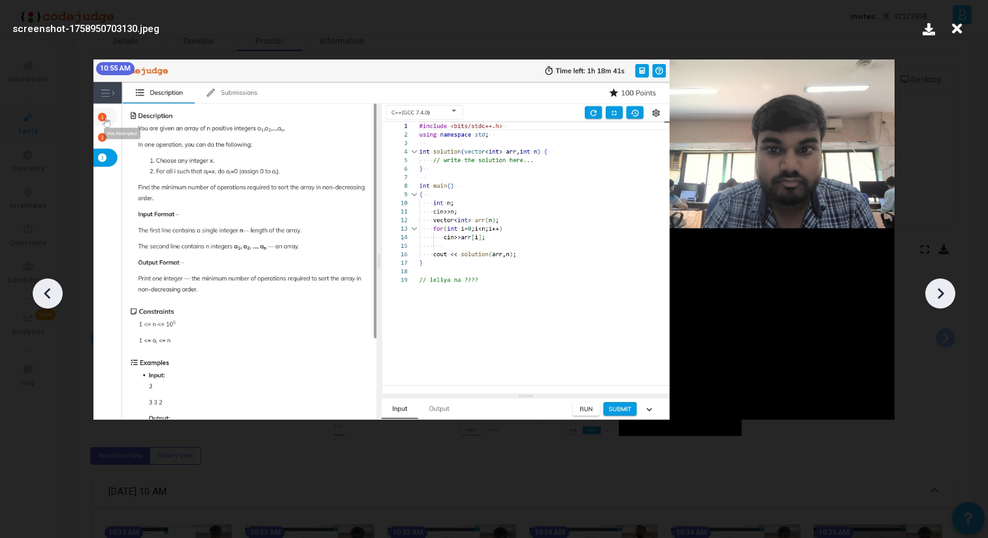
click at [934, 287] on icon at bounding box center [940, 294] width 20 height 20
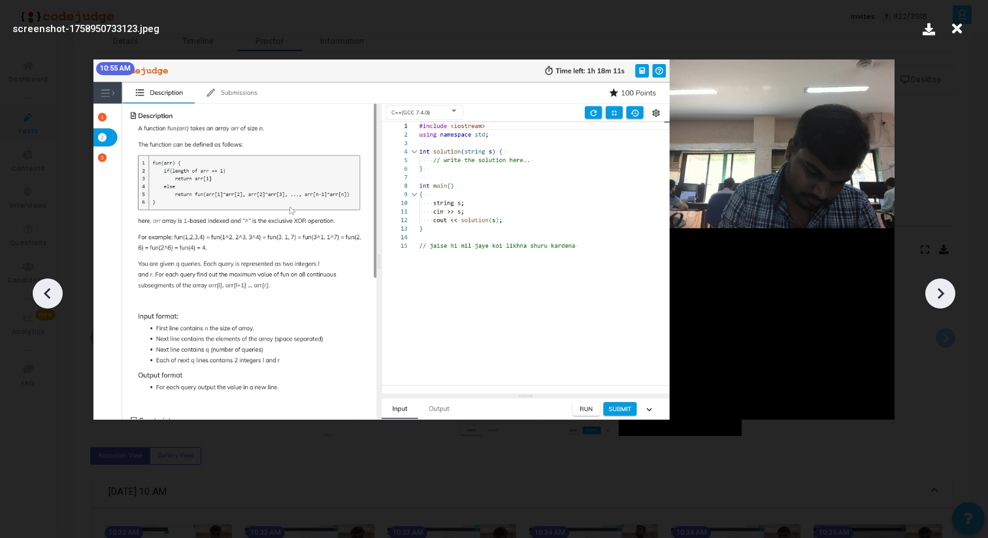
click at [52, 284] on icon at bounding box center [48, 294] width 20 height 20
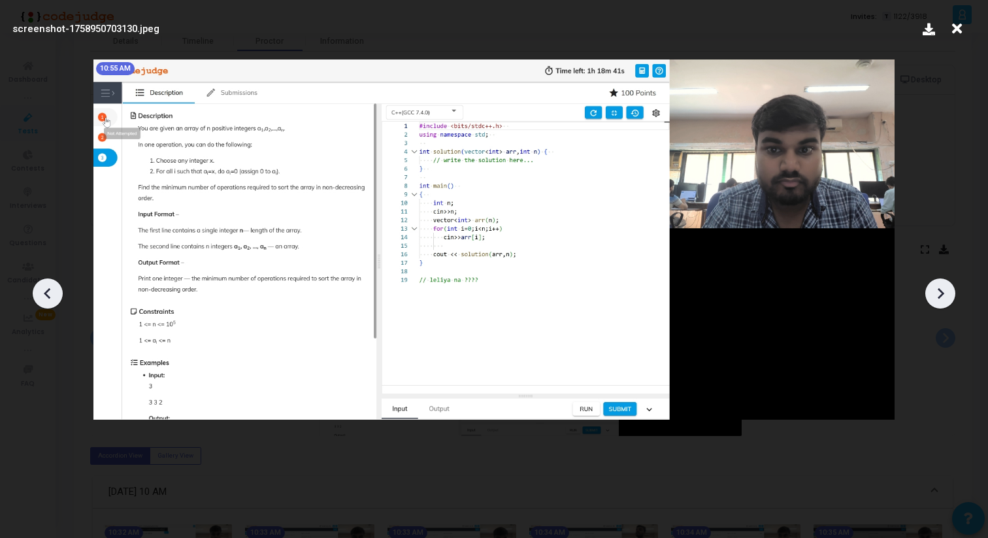
click at [52, 284] on icon at bounding box center [48, 294] width 20 height 20
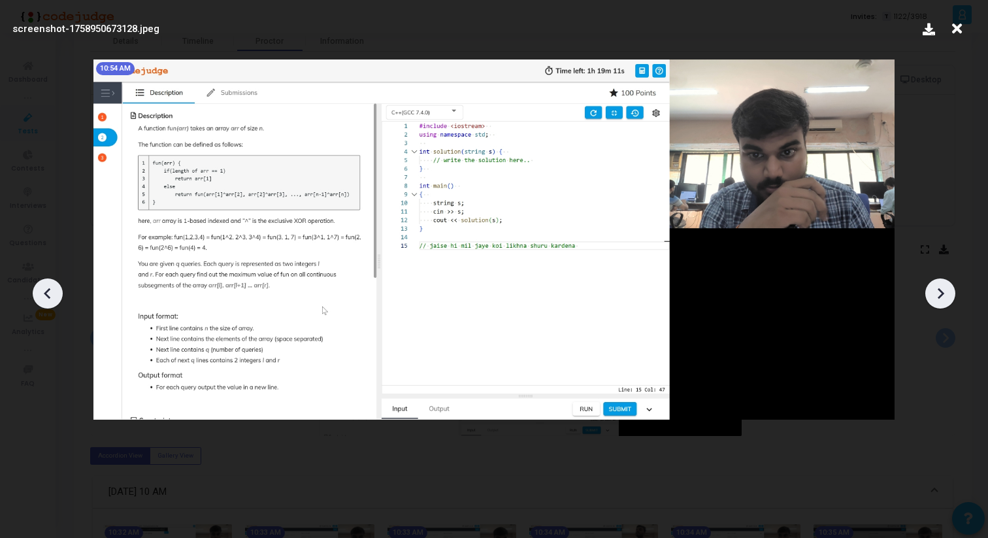
click at [937, 288] on icon at bounding box center [940, 294] width 20 height 20
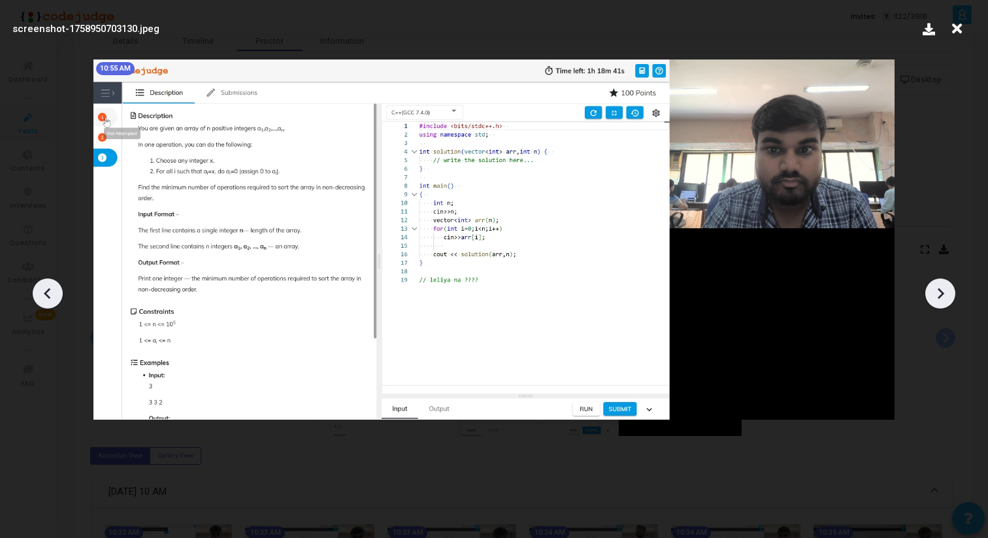
click at [937, 288] on icon at bounding box center [940, 294] width 20 height 20
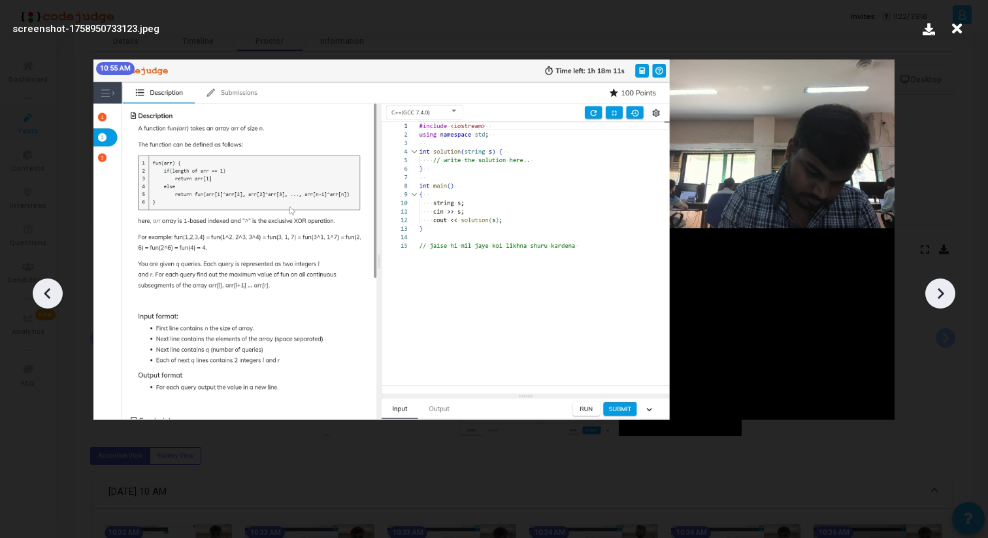
click at [937, 288] on icon at bounding box center [940, 294] width 20 height 20
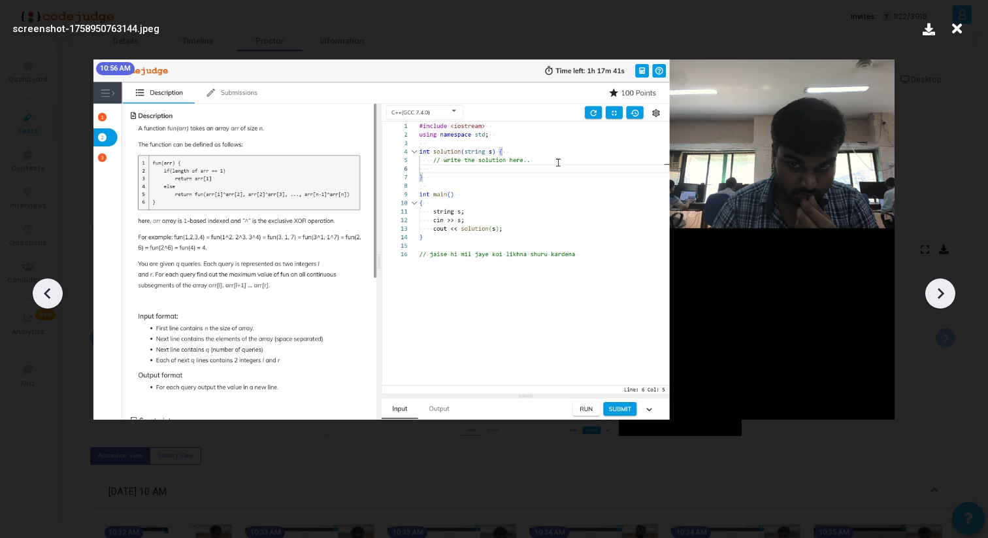
click at [937, 288] on icon at bounding box center [940, 294] width 20 height 20
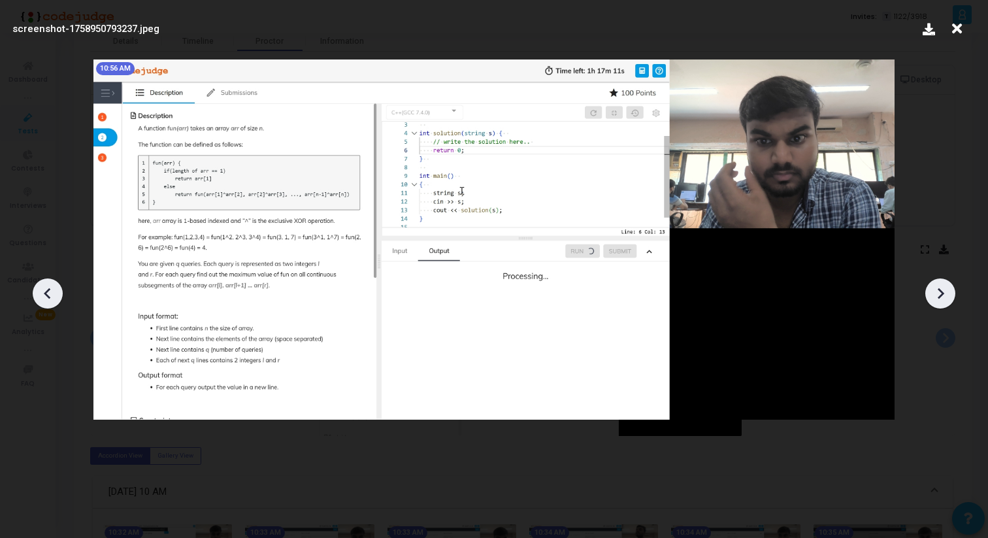
click at [937, 288] on icon at bounding box center [940, 294] width 20 height 20
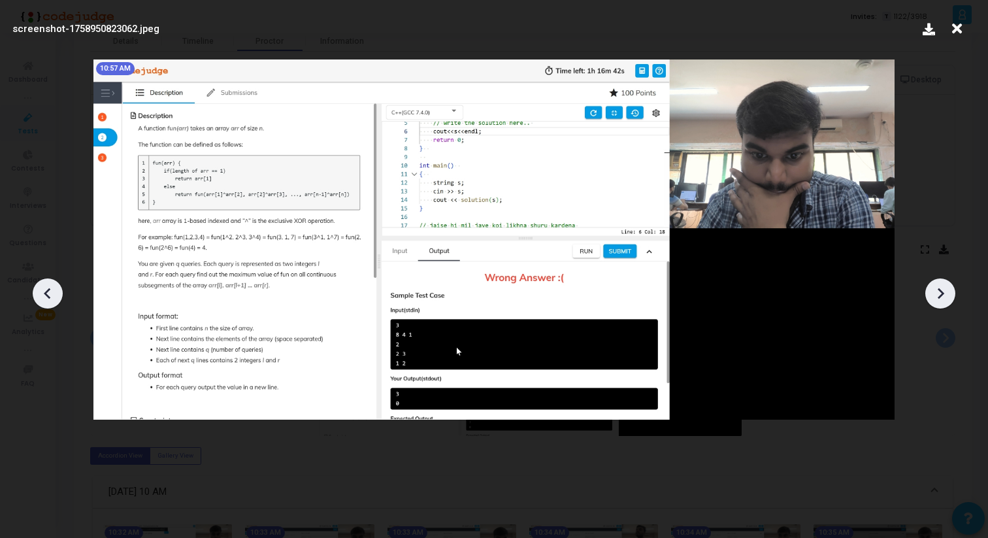
click at [937, 288] on icon at bounding box center [940, 294] width 20 height 20
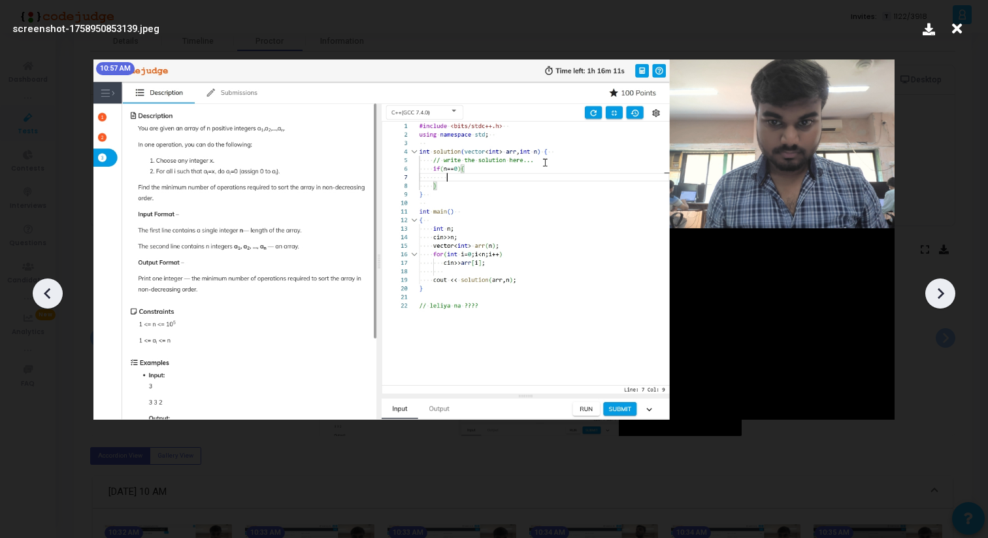
click at [937, 288] on icon at bounding box center [940, 294] width 20 height 20
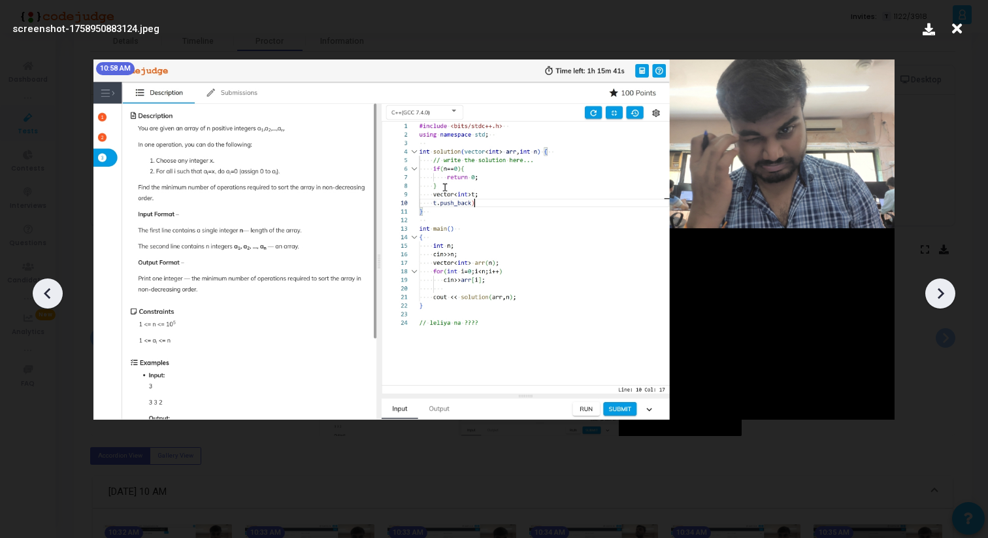
click at [937, 288] on icon at bounding box center [940, 294] width 20 height 20
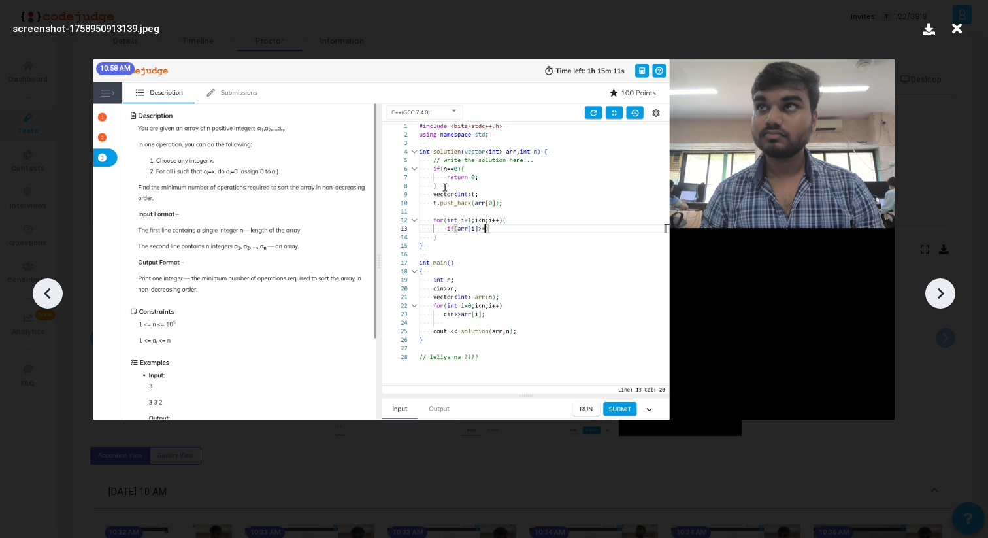
click at [937, 288] on icon at bounding box center [940, 294] width 20 height 20
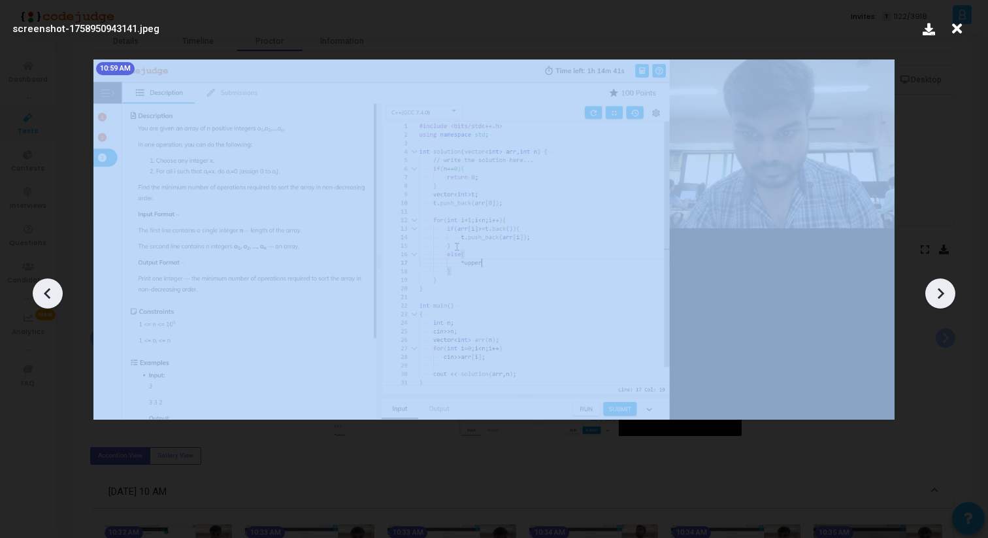
click at [937, 288] on icon at bounding box center [940, 294] width 20 height 20
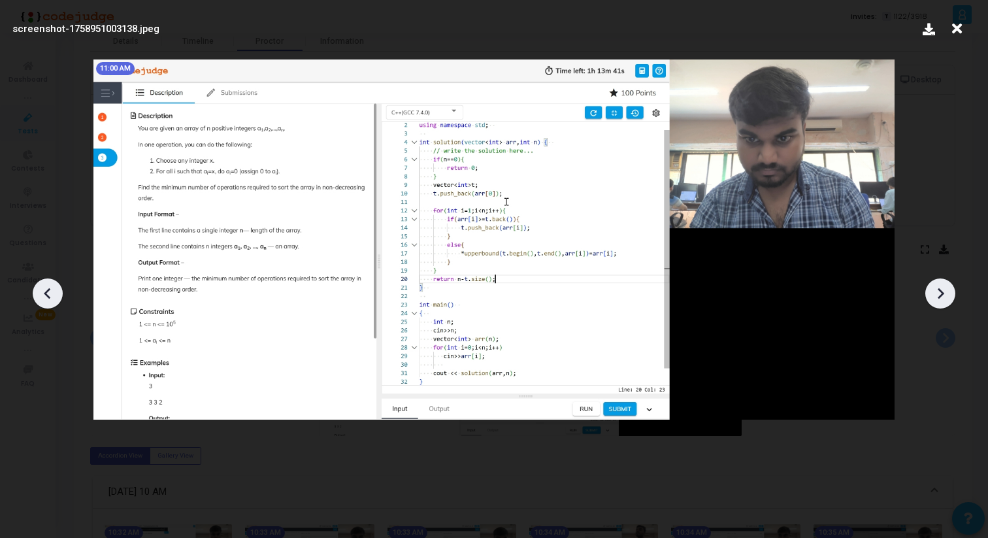
click at [937, 288] on icon at bounding box center [940, 294] width 20 height 20
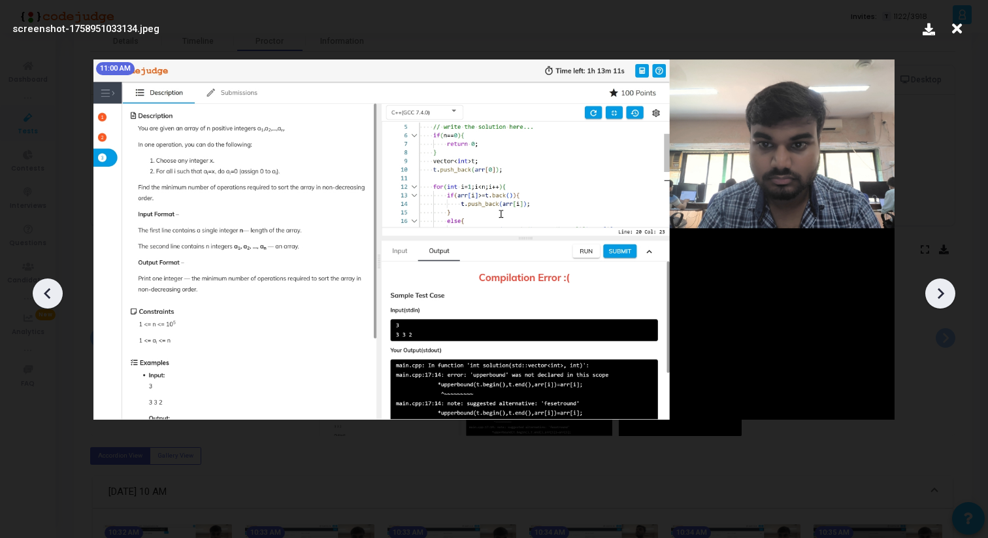
click at [937, 288] on icon at bounding box center [940, 294] width 20 height 20
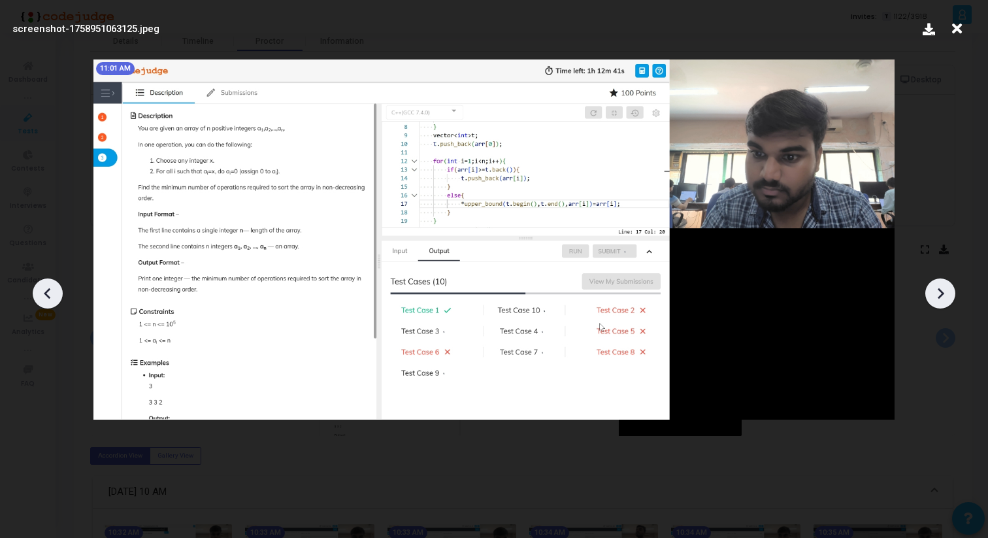
click at [937, 288] on icon at bounding box center [940, 294] width 20 height 20
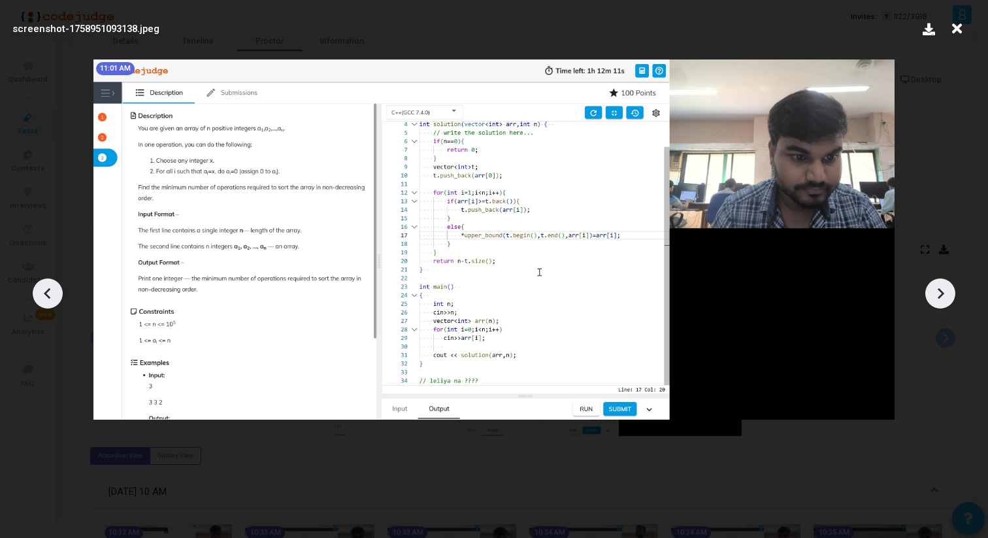
click at [937, 288] on icon at bounding box center [940, 294] width 20 height 20
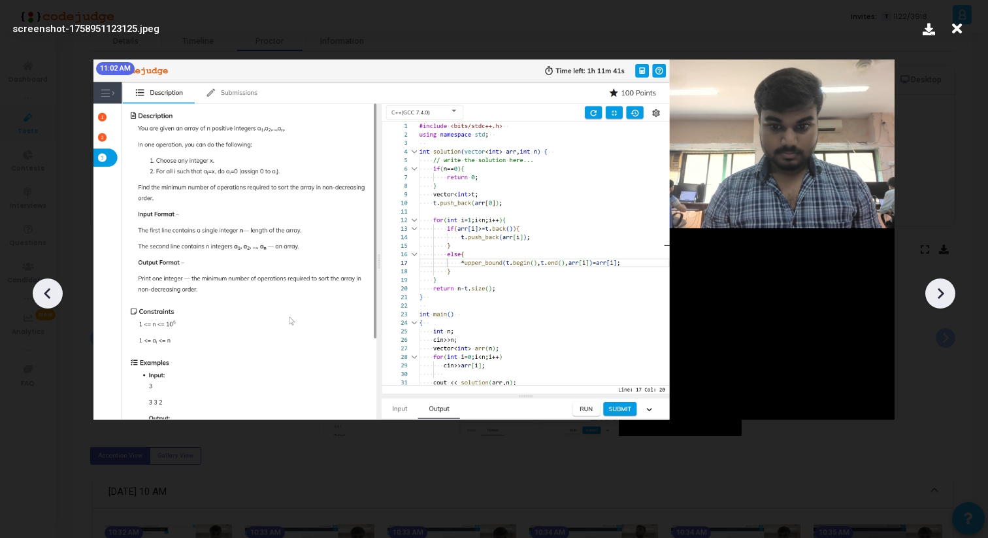
click at [937, 288] on icon at bounding box center [940, 294] width 20 height 20
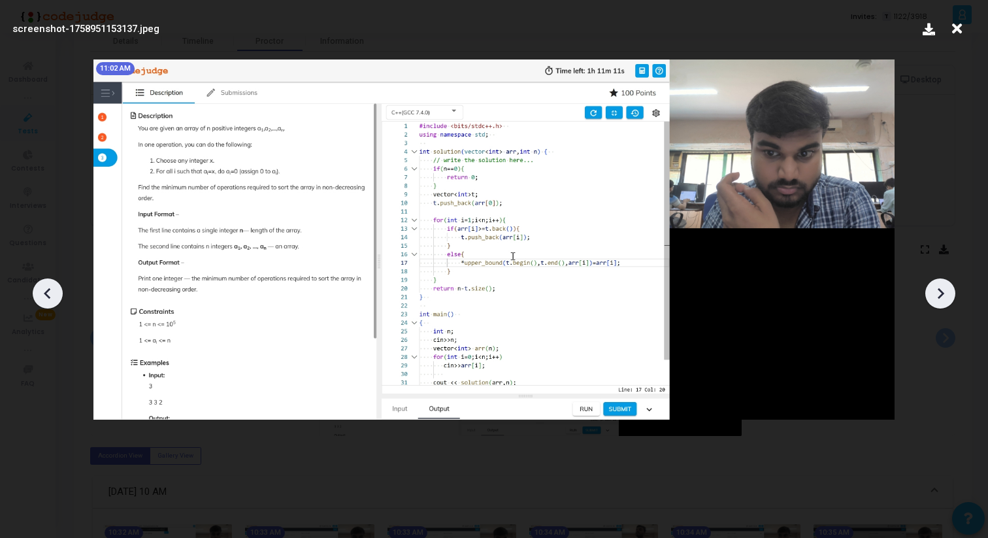
click at [937, 288] on icon at bounding box center [940, 294] width 20 height 20
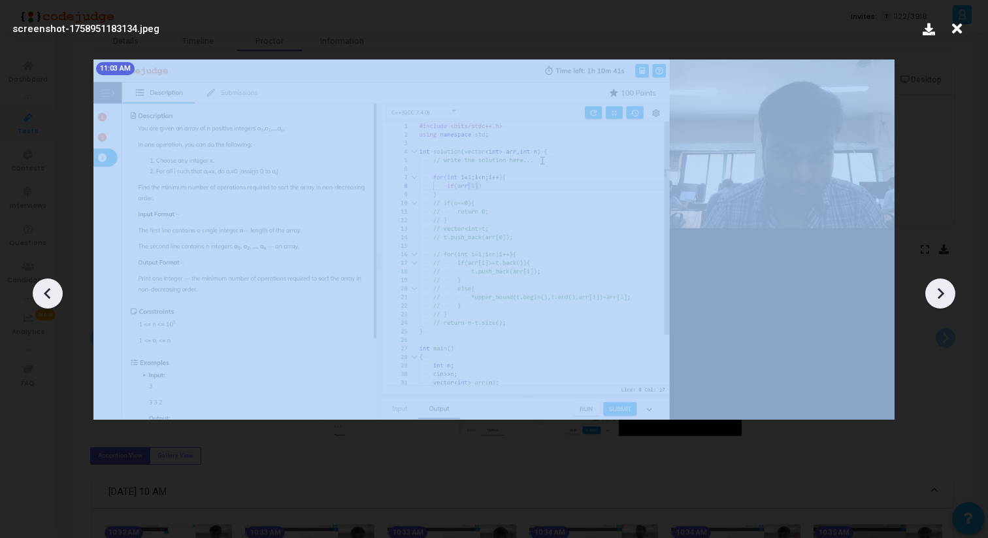
click at [937, 288] on icon at bounding box center [940, 294] width 20 height 20
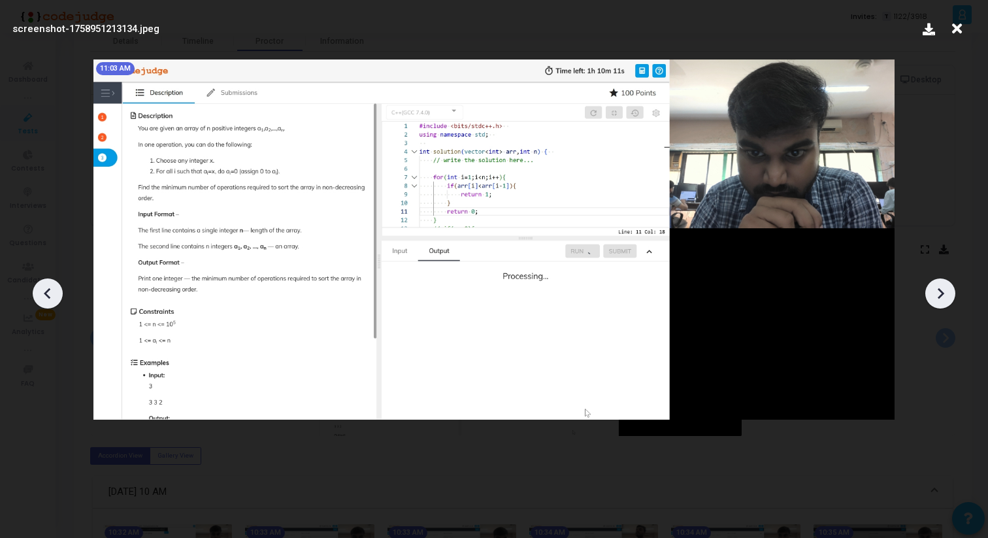
click at [937, 288] on icon at bounding box center [940, 294] width 20 height 20
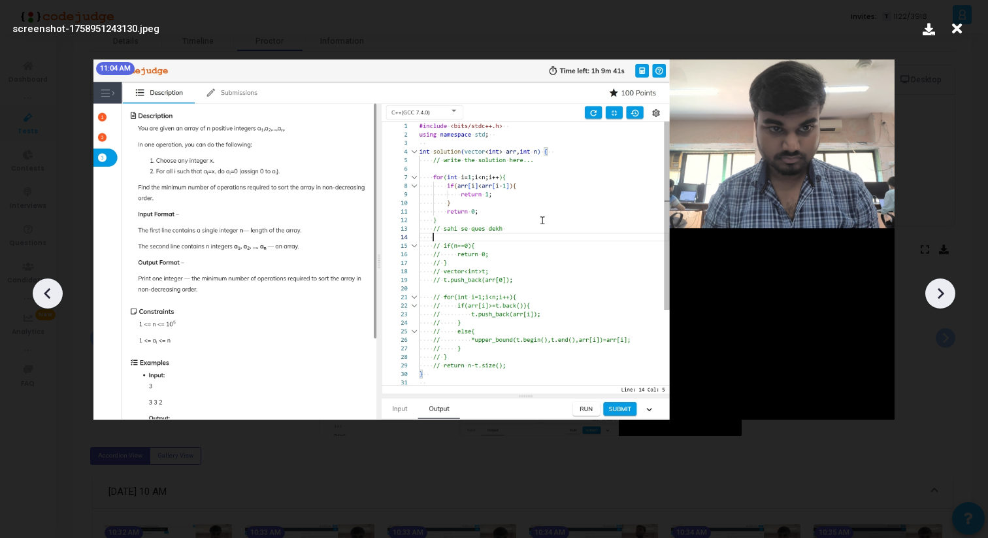
click at [937, 288] on icon at bounding box center [940, 294] width 20 height 20
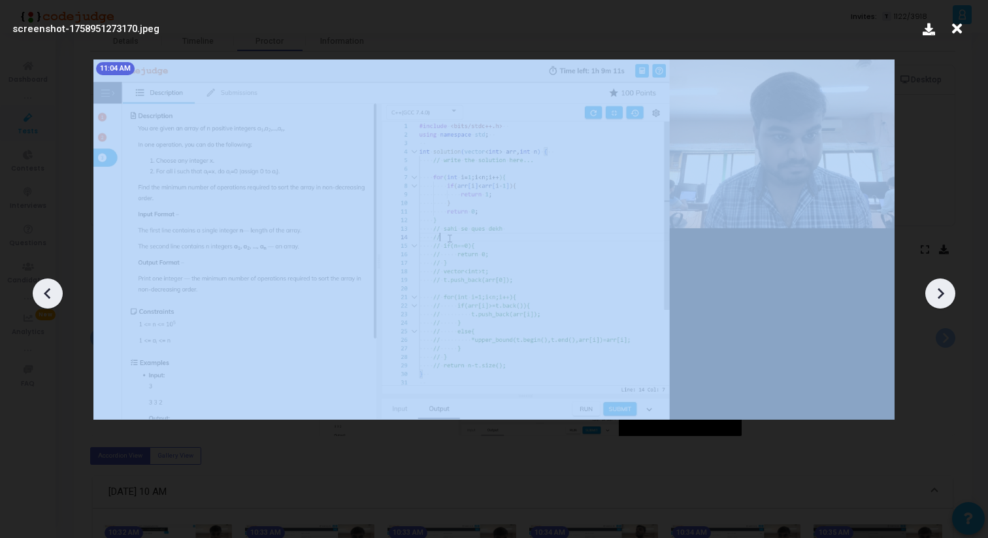
click at [937, 288] on icon at bounding box center [940, 294] width 20 height 20
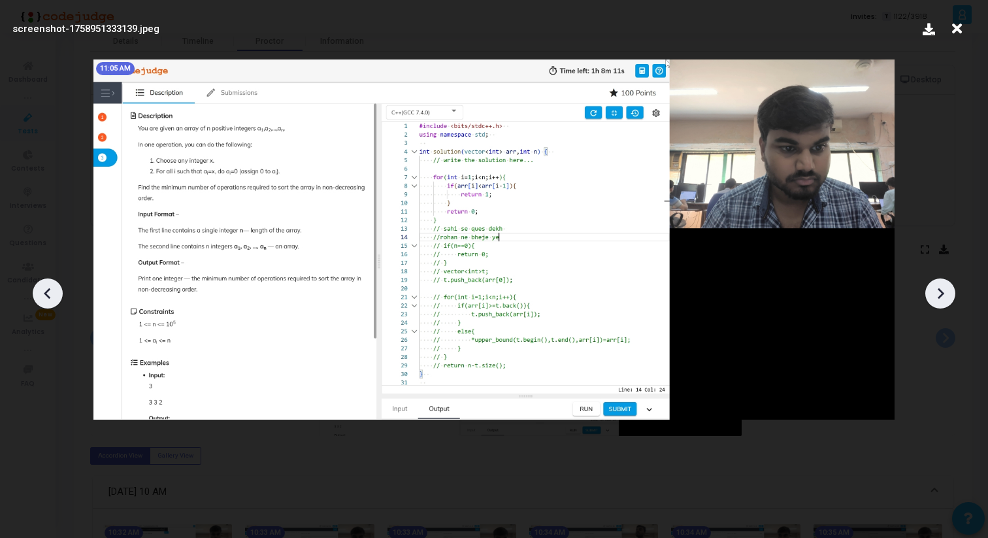
click at [937, 288] on icon at bounding box center [940, 294] width 20 height 20
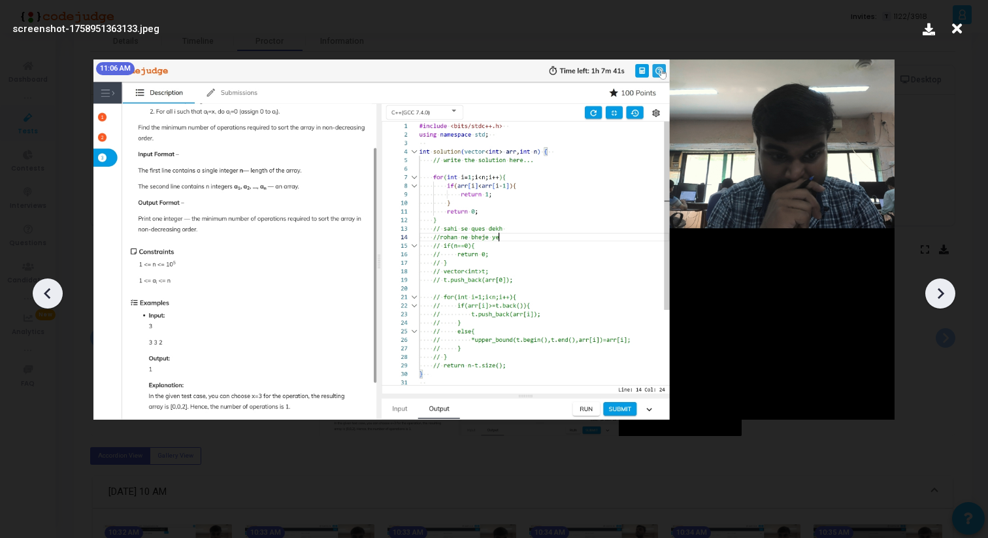
click at [937, 288] on icon at bounding box center [940, 294] width 20 height 20
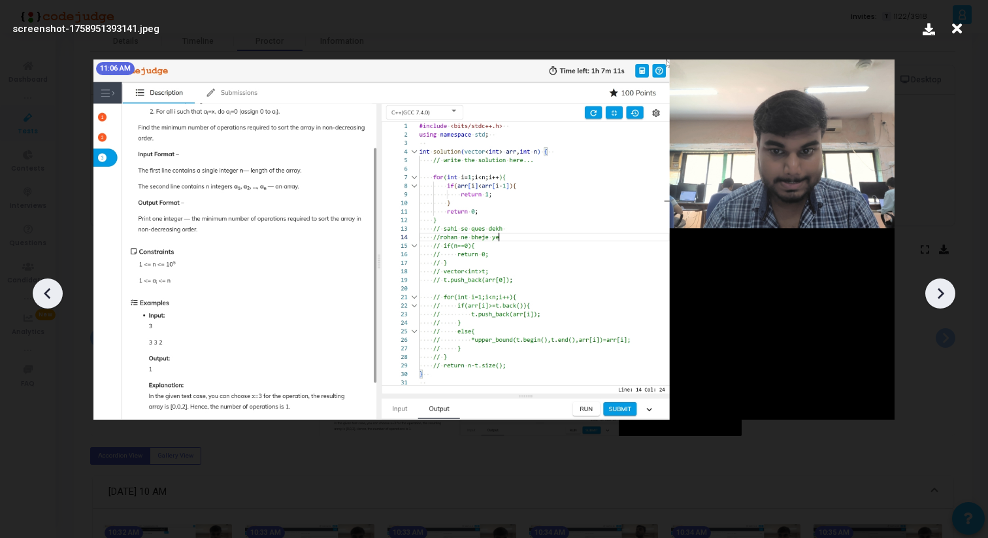
click at [937, 288] on icon at bounding box center [940, 294] width 20 height 20
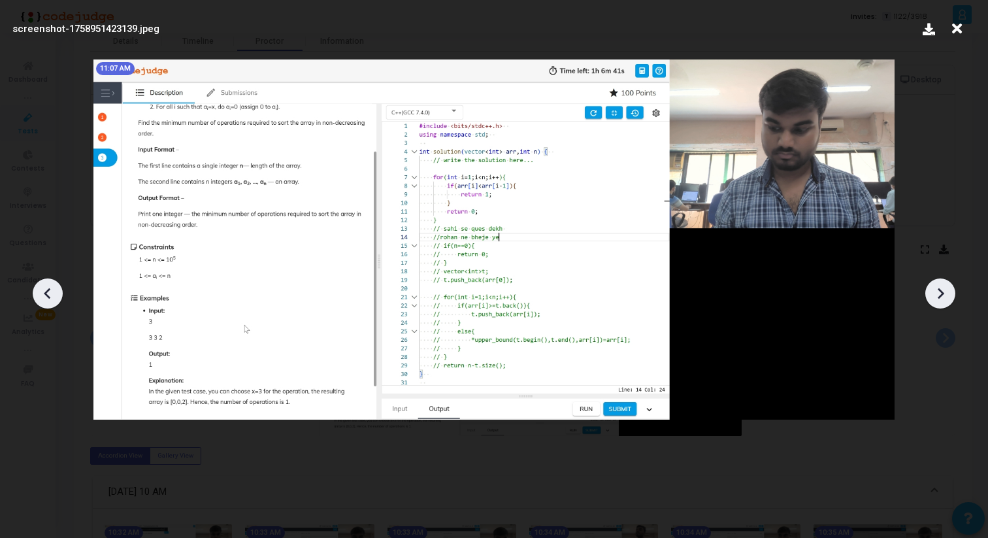
click at [937, 288] on icon at bounding box center [940, 294] width 20 height 20
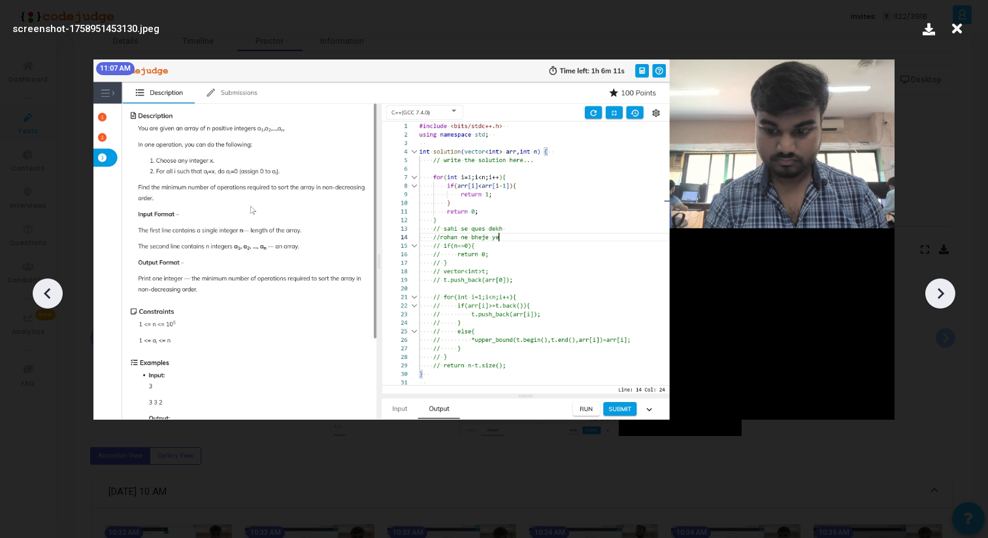
click at [937, 288] on icon at bounding box center [940, 294] width 20 height 20
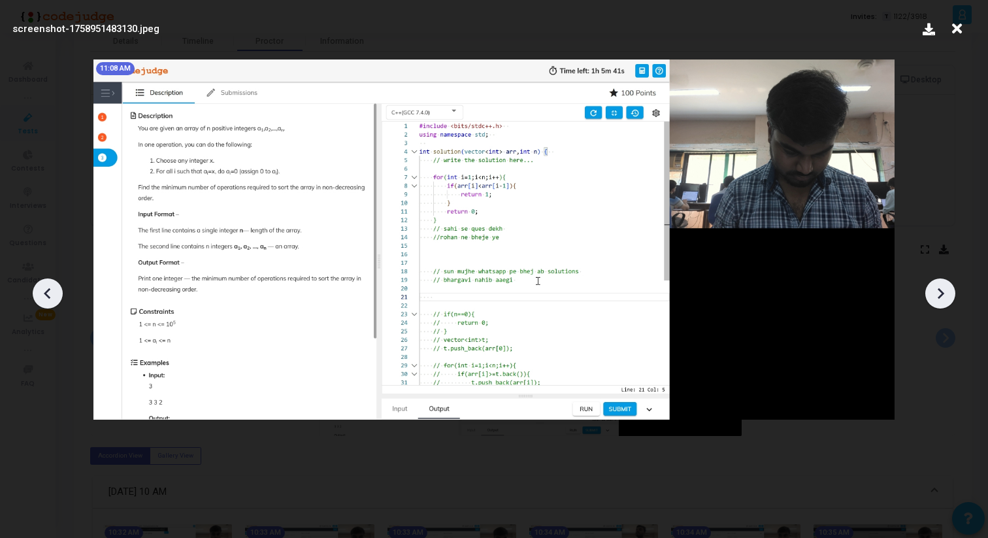
click at [937, 288] on icon at bounding box center [940, 294] width 20 height 20
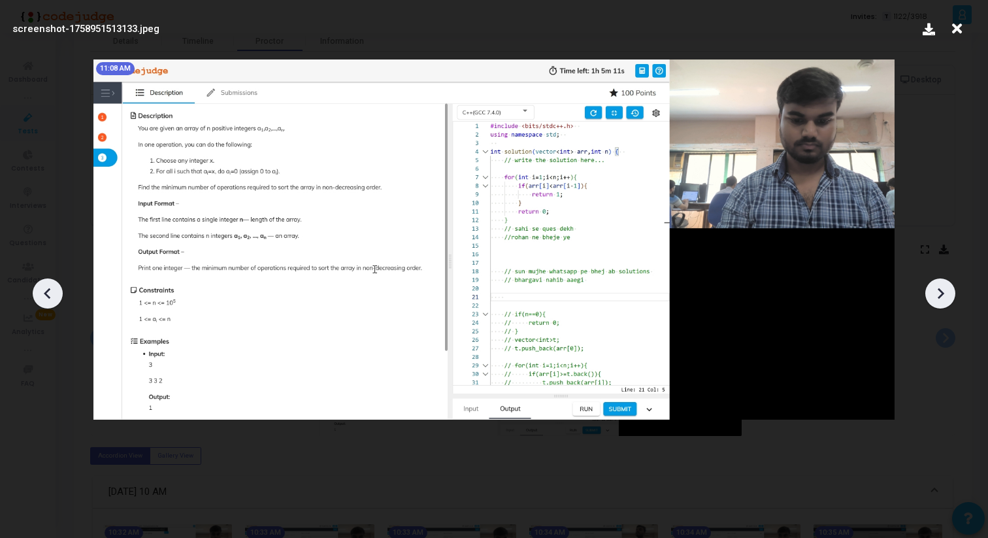
click at [945, 292] on icon at bounding box center [940, 294] width 20 height 20
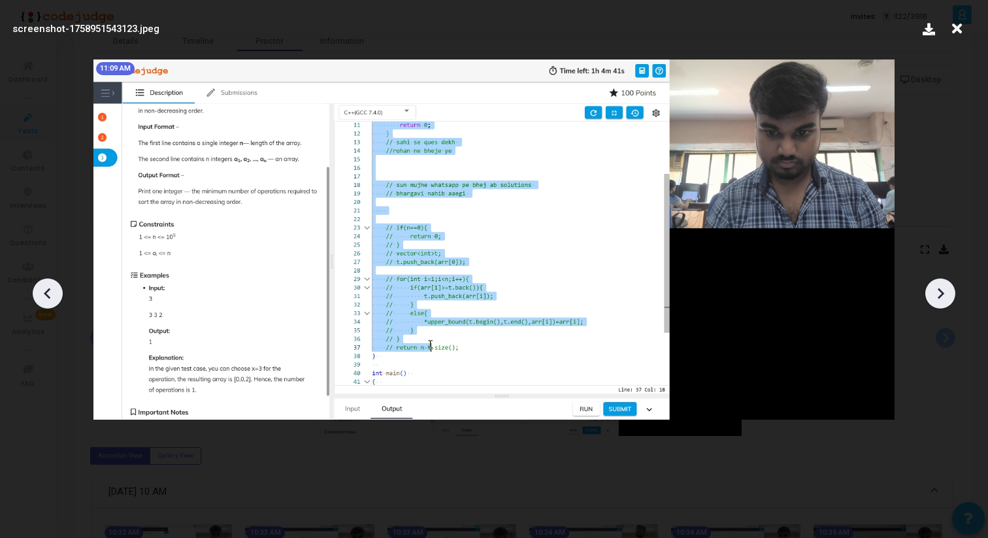
click at [945, 292] on icon at bounding box center [940, 294] width 20 height 20
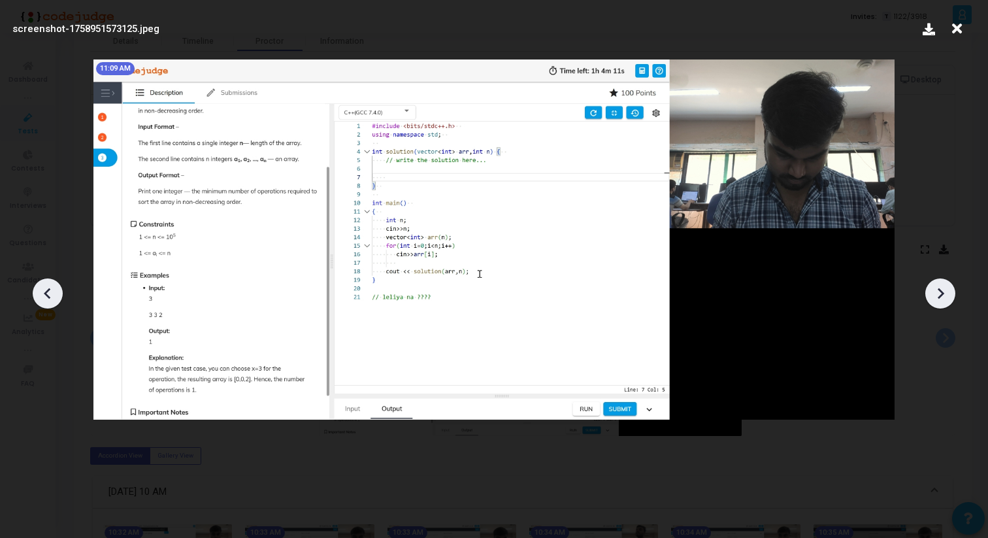
click at [945, 292] on icon at bounding box center [940, 294] width 20 height 20
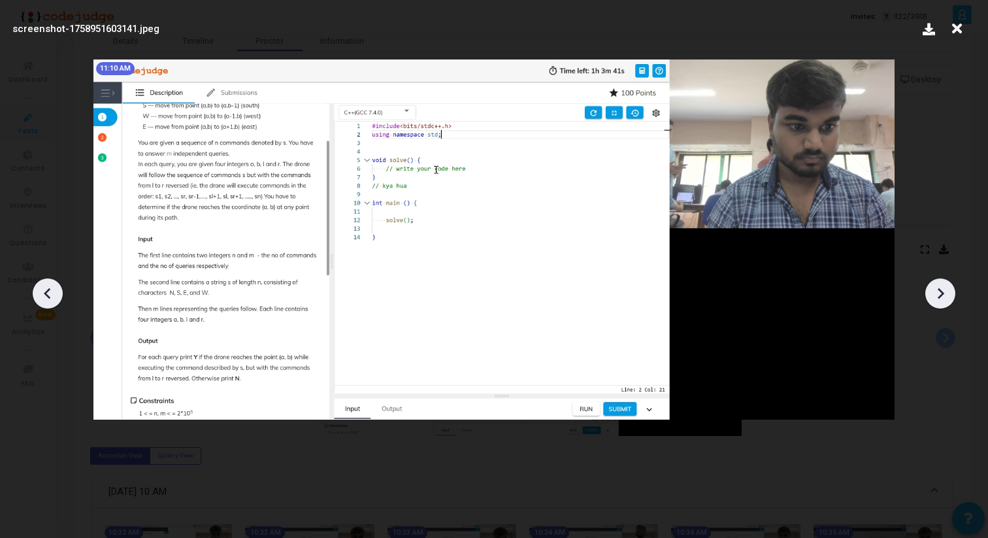
click at [945, 292] on icon at bounding box center [940, 294] width 20 height 20
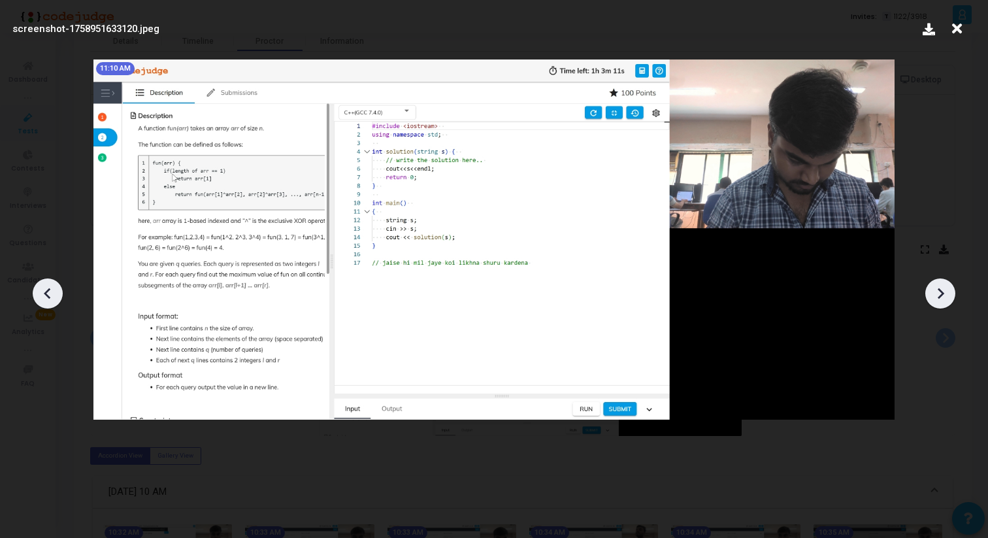
click at [945, 292] on icon at bounding box center [940, 294] width 20 height 20
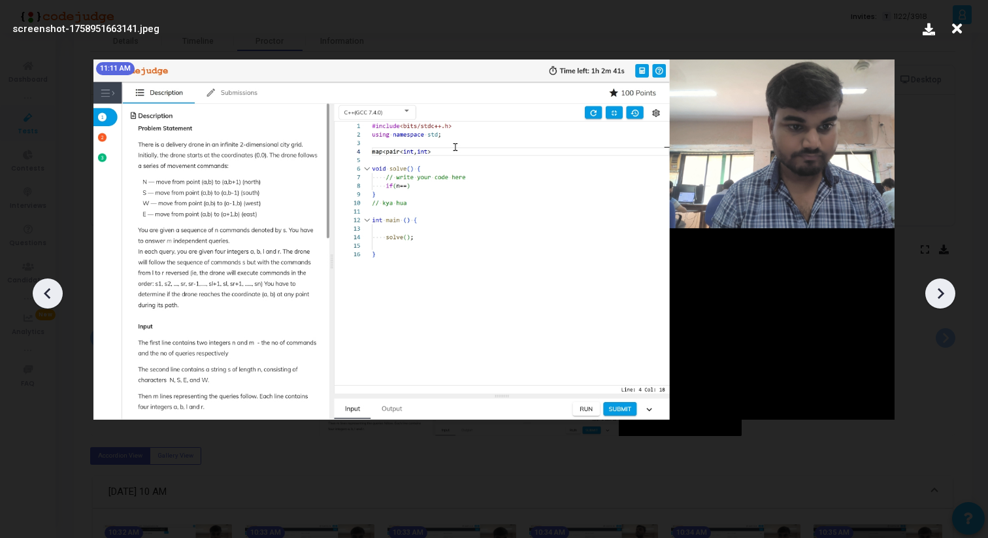
click at [945, 292] on icon at bounding box center [940, 294] width 20 height 20
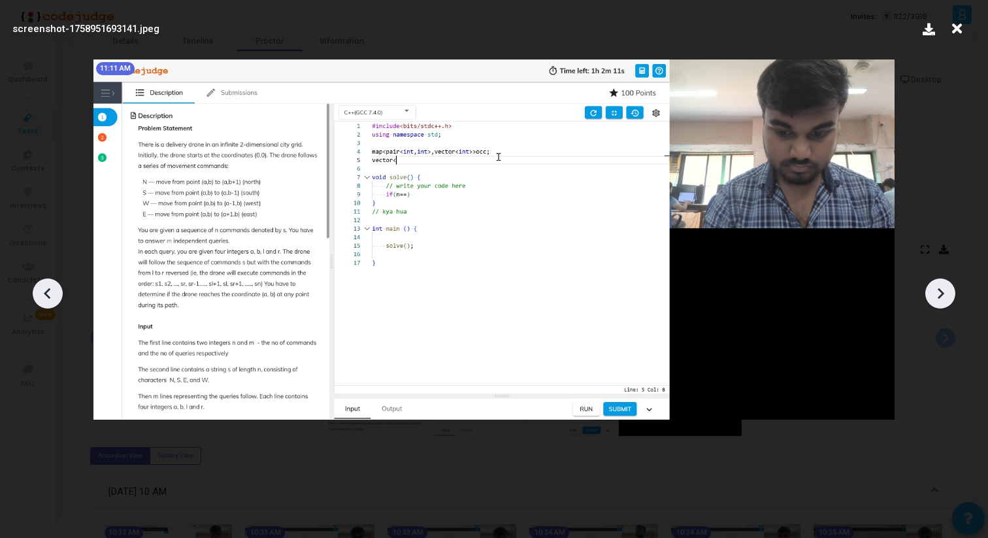
click at [945, 292] on icon at bounding box center [940, 294] width 20 height 20
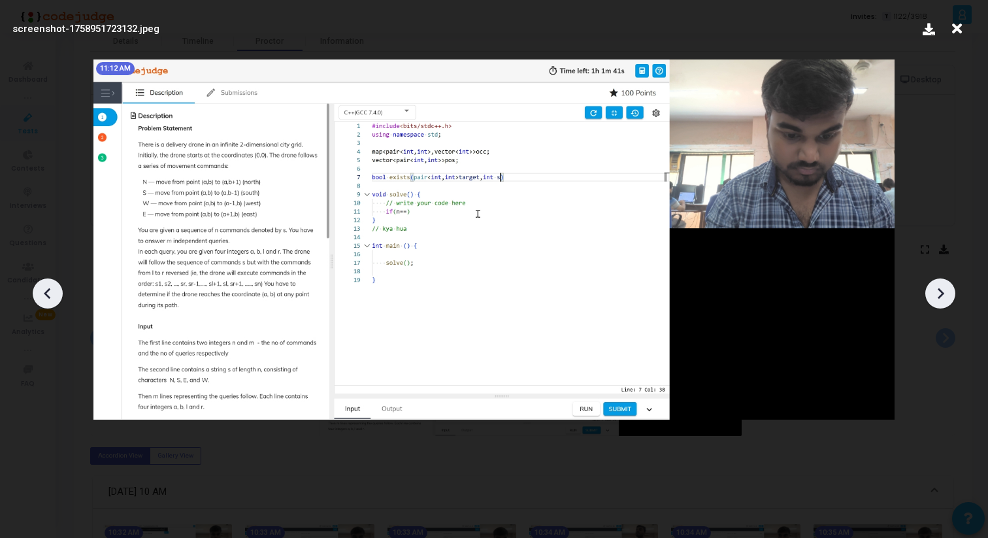
click at [945, 292] on icon at bounding box center [940, 294] width 20 height 20
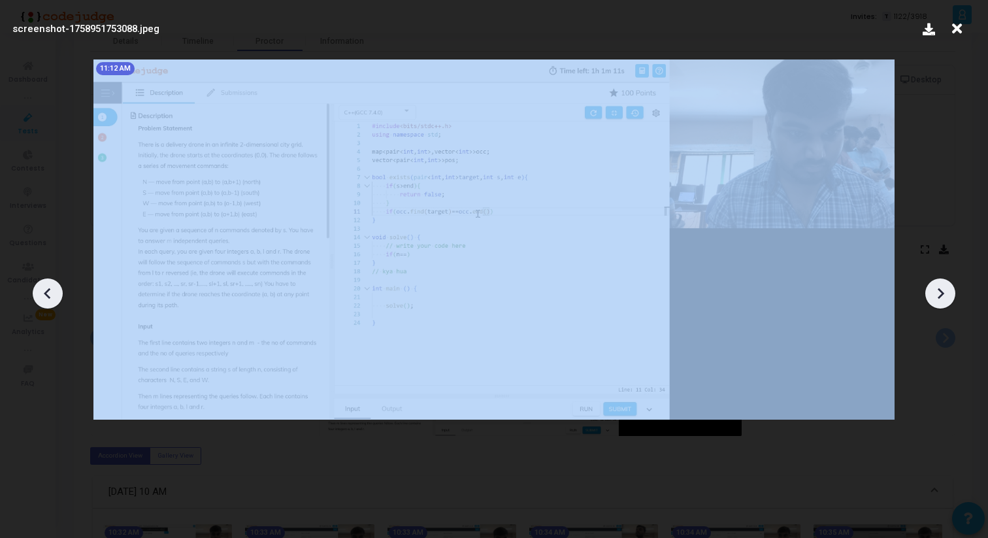
click at [945, 292] on icon at bounding box center [940, 294] width 20 height 20
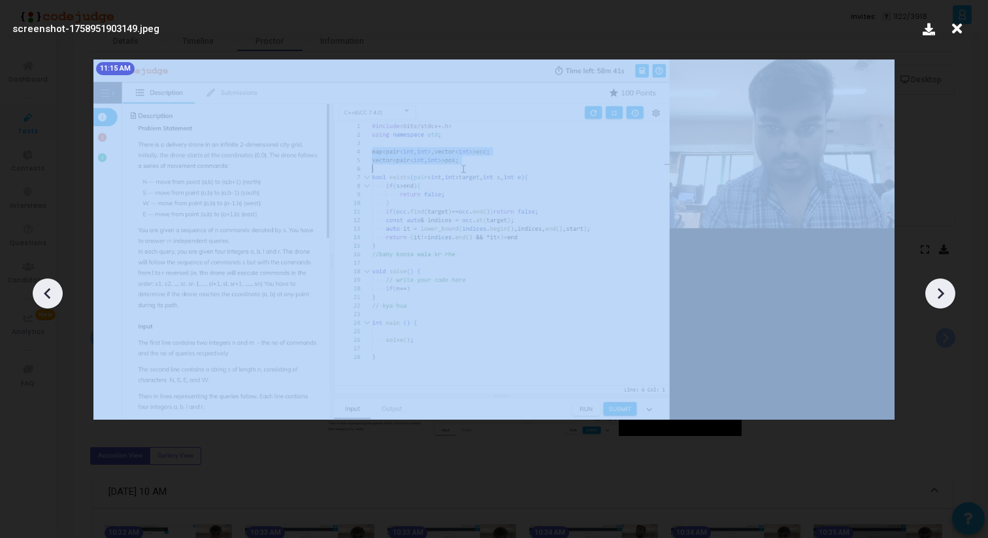
click at [945, 292] on icon at bounding box center [940, 294] width 20 height 20
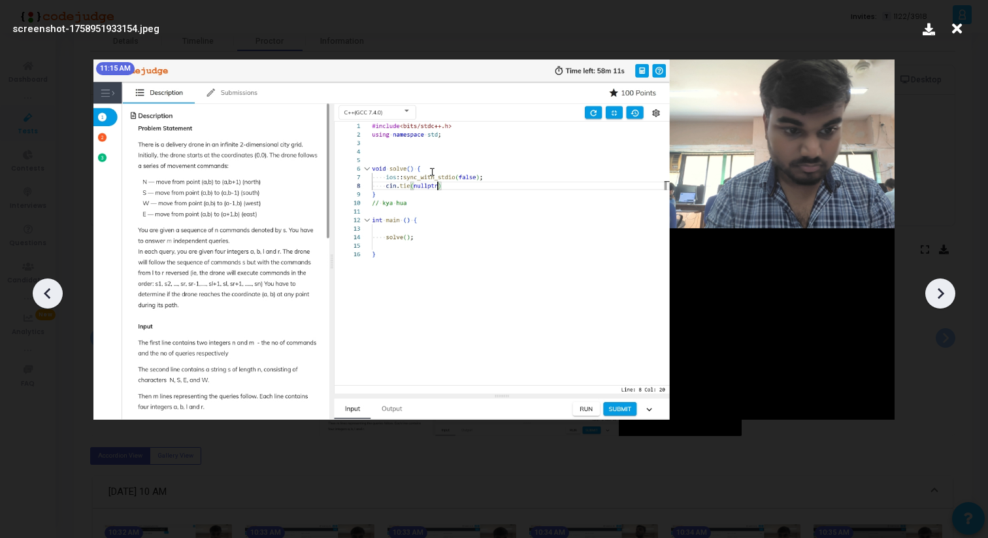
click at [53, 290] on icon at bounding box center [48, 294] width 20 height 20
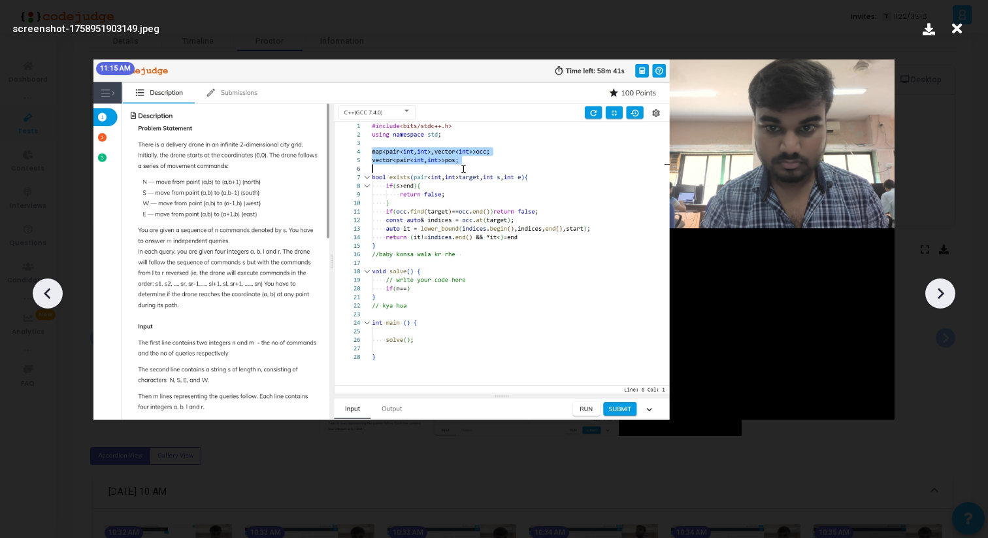
click at [53, 290] on icon at bounding box center [48, 294] width 20 height 20
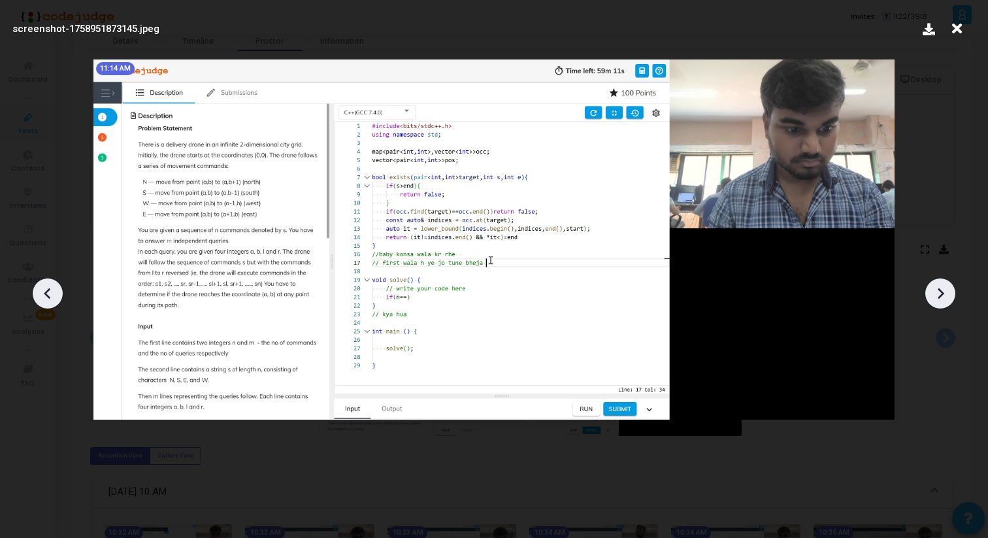
click at [53, 290] on icon at bounding box center [48, 294] width 20 height 20
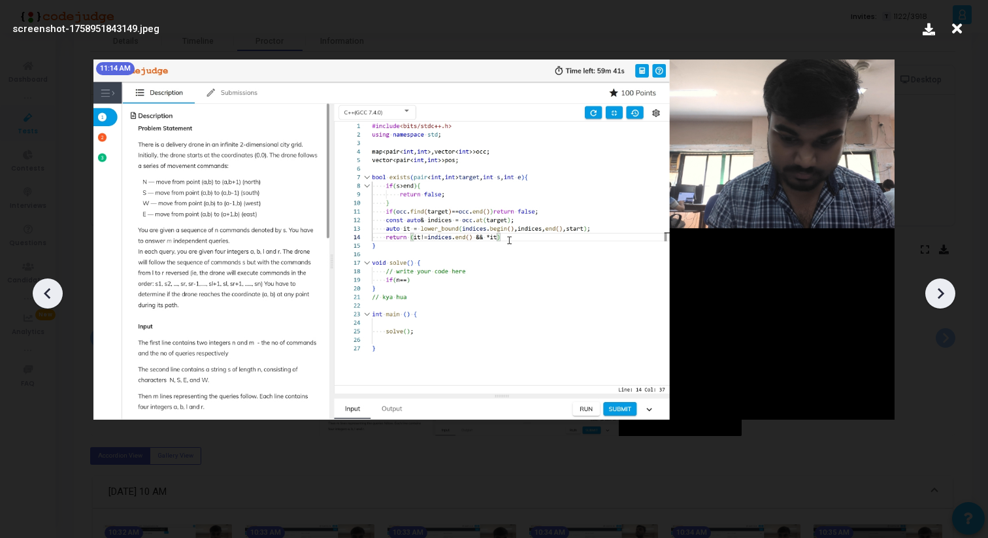
click at [943, 285] on icon at bounding box center [940, 294] width 20 height 20
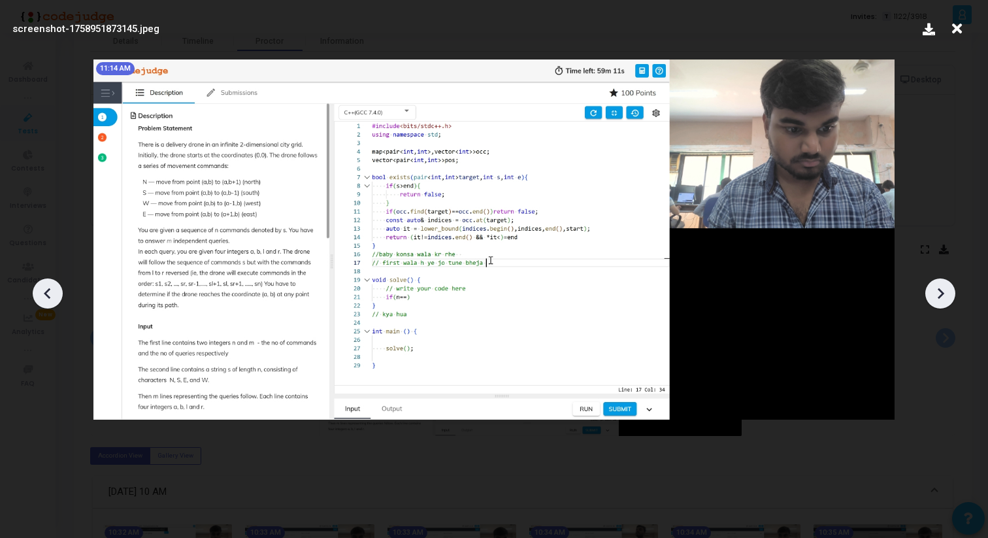
click at [944, 289] on icon at bounding box center [940, 294] width 20 height 20
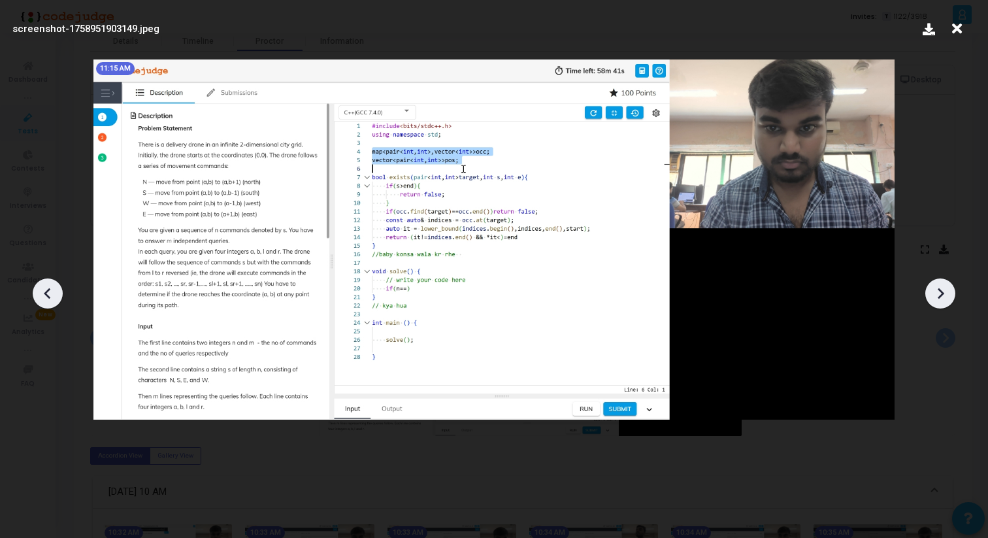
click at [944, 289] on icon at bounding box center [940, 294] width 20 height 20
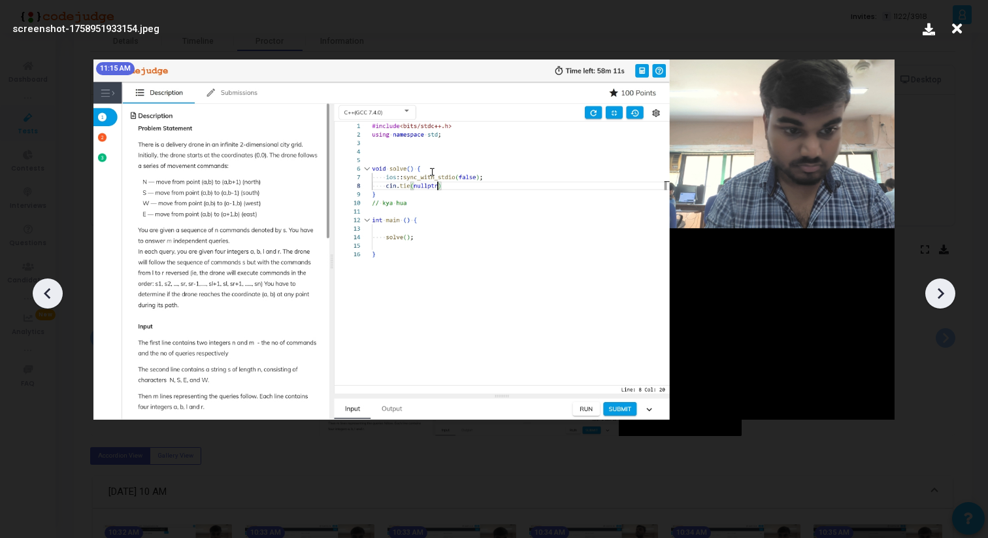
click at [944, 291] on icon at bounding box center [940, 294] width 20 height 20
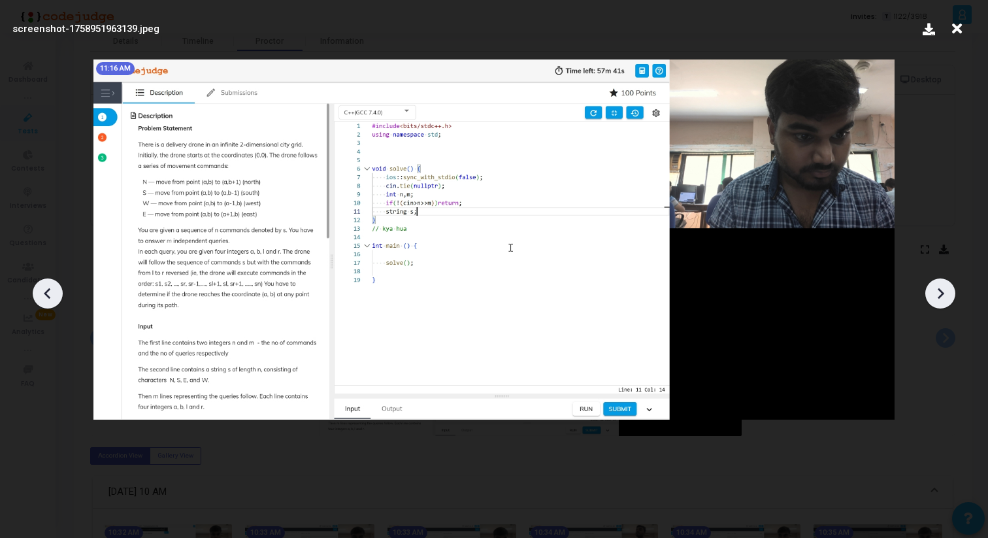
click at [944, 291] on icon at bounding box center [940, 294] width 20 height 20
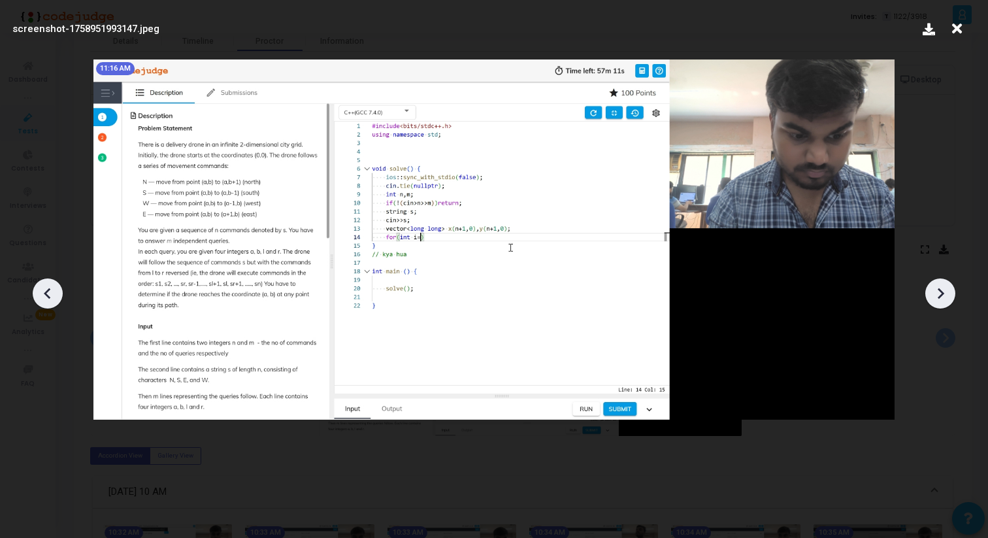
click at [944, 291] on icon at bounding box center [940, 294] width 20 height 20
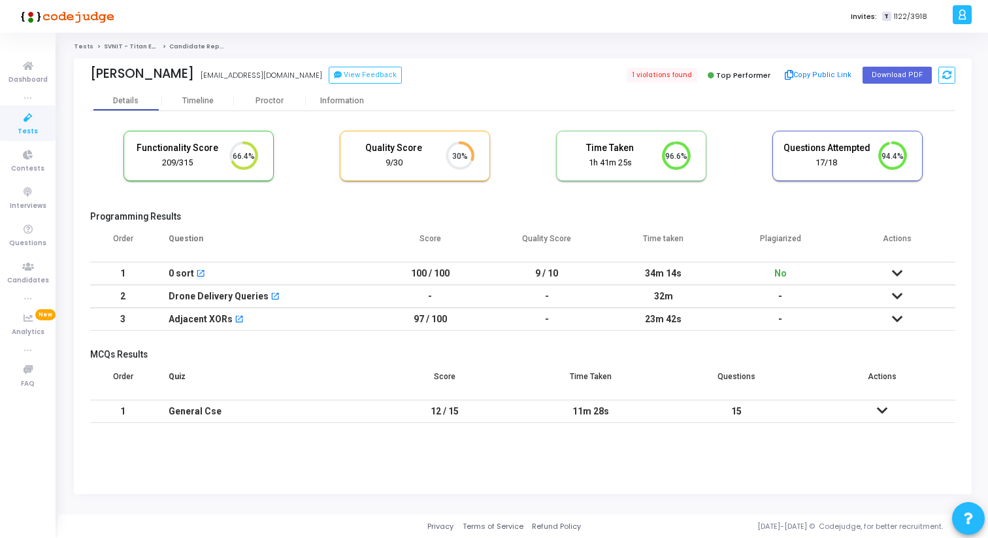
scroll to position [27, 33]
